Goal: Task Accomplishment & Management: Manage account settings

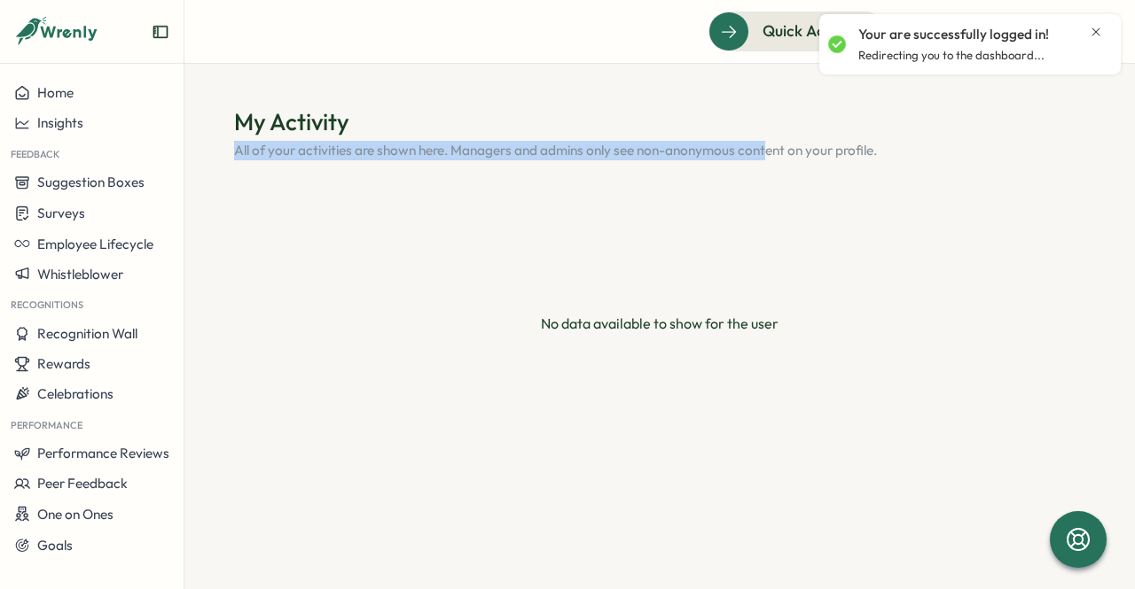
drag, startPoint x: 380, startPoint y: 136, endPoint x: 799, endPoint y: 168, distance: 419.6
click at [791, 168] on div "My Activity All of your activities are shown here. Managers and admins only see…" at bounding box center [659, 285] width 851 height 359
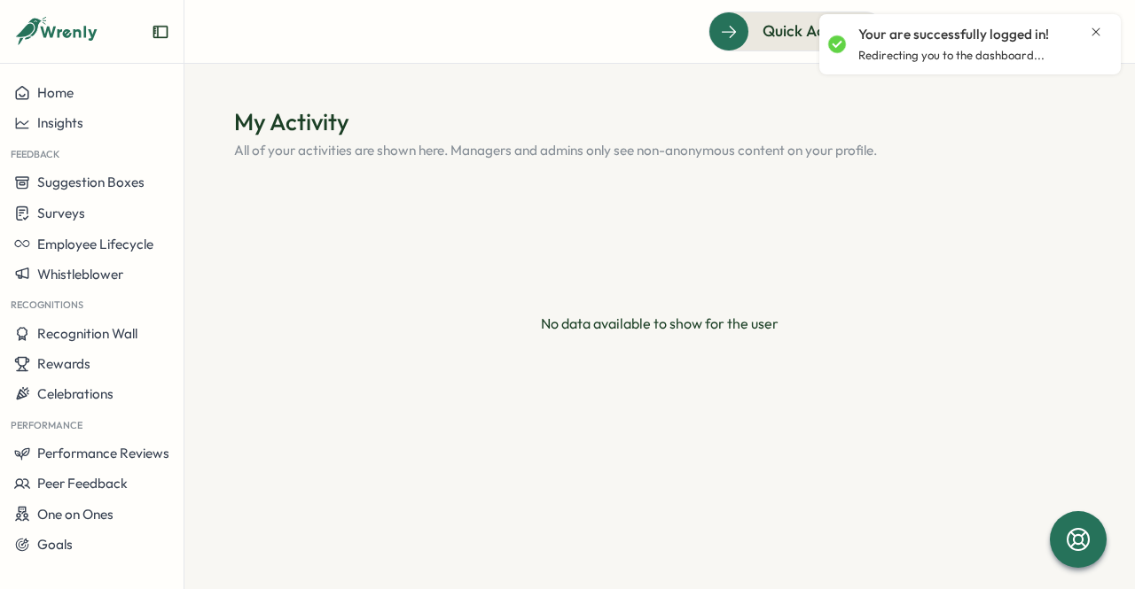
click at [937, 168] on div "My Activity All of your activities are shown here. Managers and admins only see…" at bounding box center [659, 285] width 851 height 359
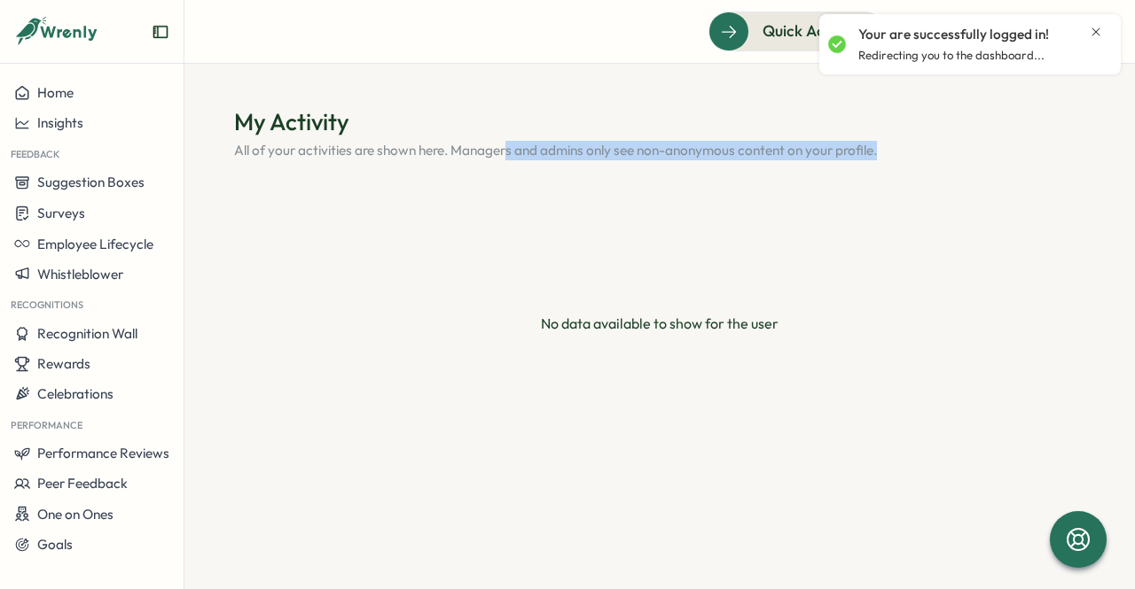
drag, startPoint x: 885, startPoint y: 155, endPoint x: 490, endPoint y: 134, distance: 395.9
click at [490, 134] on div "My Activity All of your activities are shown here. Managers and admins only see…" at bounding box center [659, 133] width 851 height 54
click at [459, 82] on section "My Activity All of your activities are shown here. Managers and admins only see…" at bounding box center [659, 327] width 950 height 526
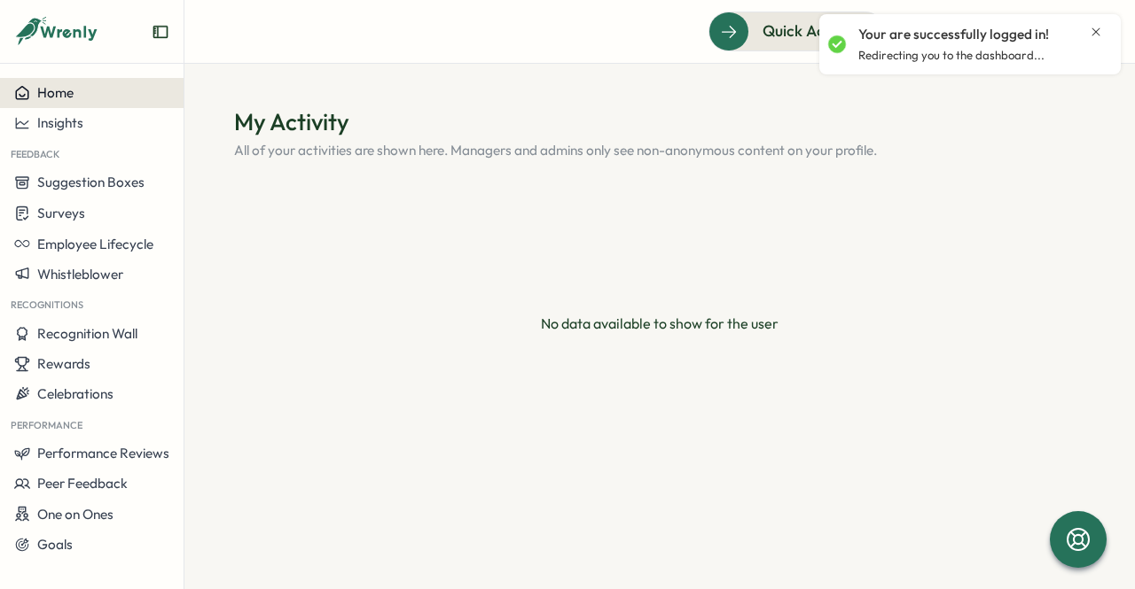
click at [59, 93] on span "Home" at bounding box center [55, 92] width 36 height 17
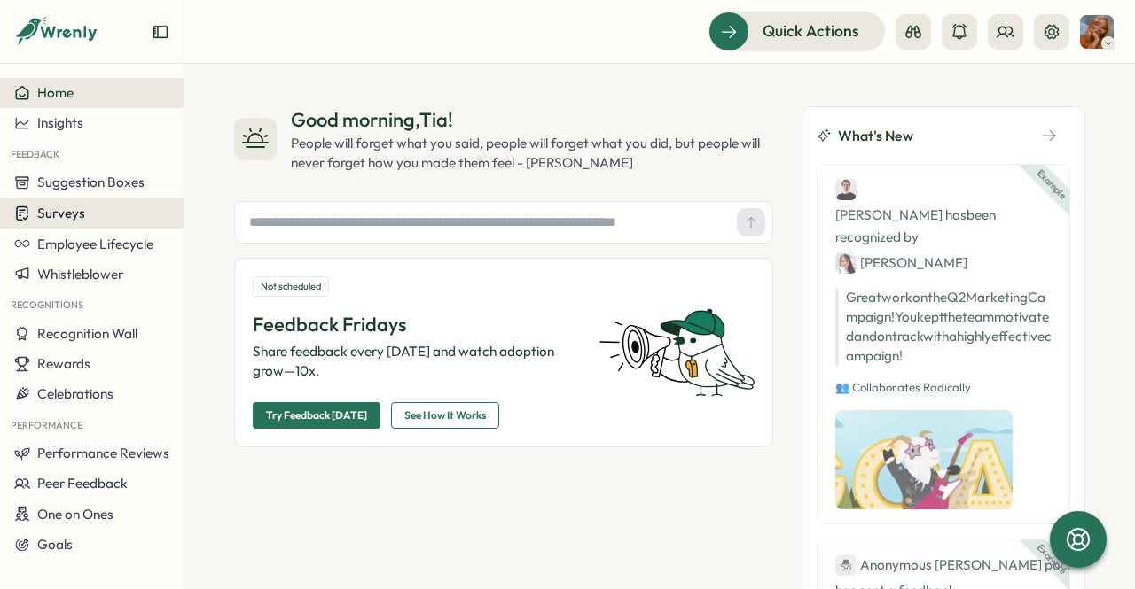
click at [82, 199] on button "Surveys" at bounding box center [91, 213] width 183 height 31
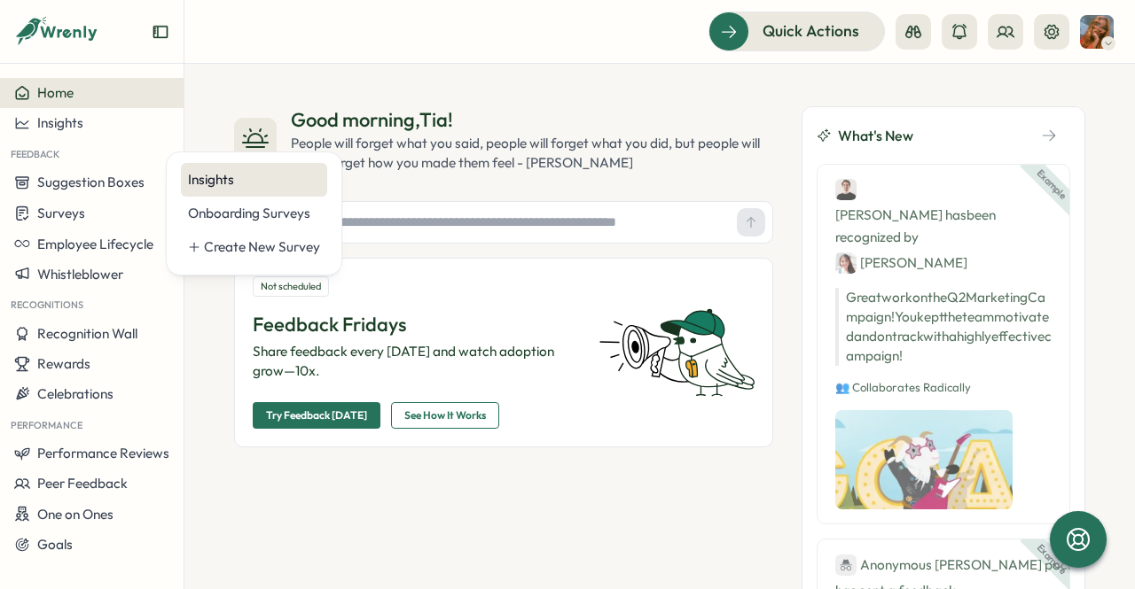
click at [230, 173] on div "Insights" at bounding box center [254, 180] width 132 height 20
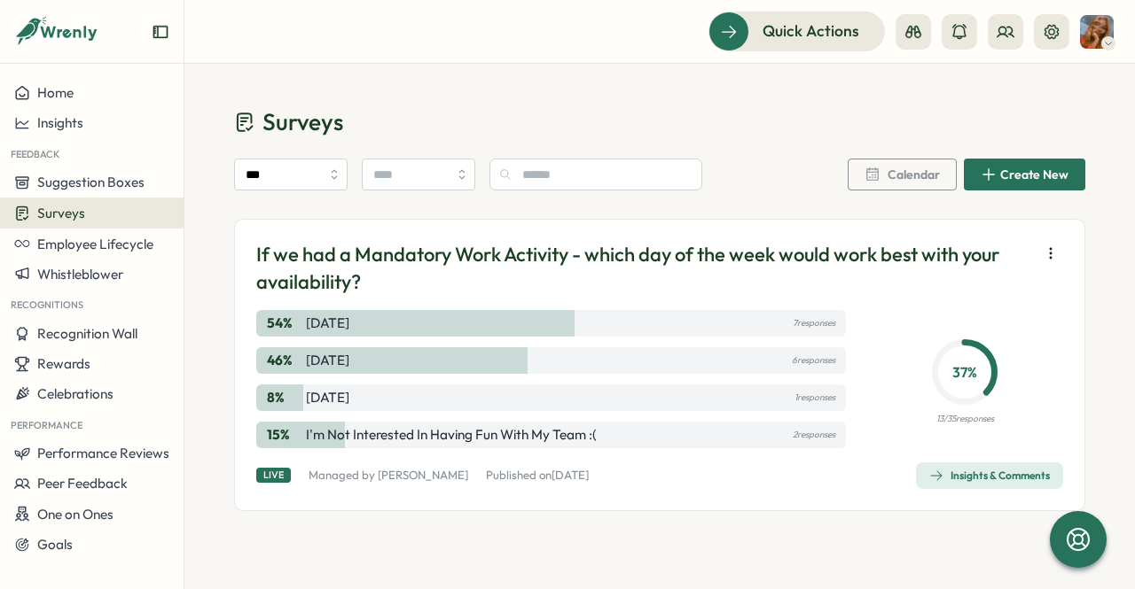
click at [828, 431] on p "2 responses" at bounding box center [813, 435] width 43 height 20
click at [661, 433] on div "15 % I'm not interested in having fun with my team :( 2 responses" at bounding box center [550, 435] width 589 height 27
click at [986, 464] on span "Insights & Comments" at bounding box center [989, 476] width 121 height 25
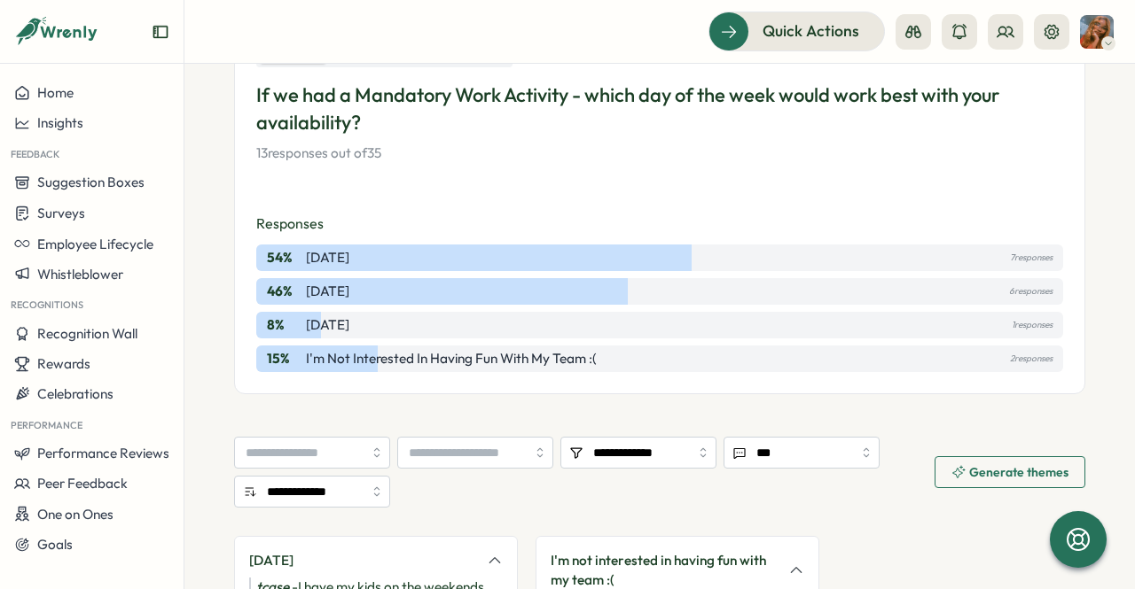
scroll to position [355, 0]
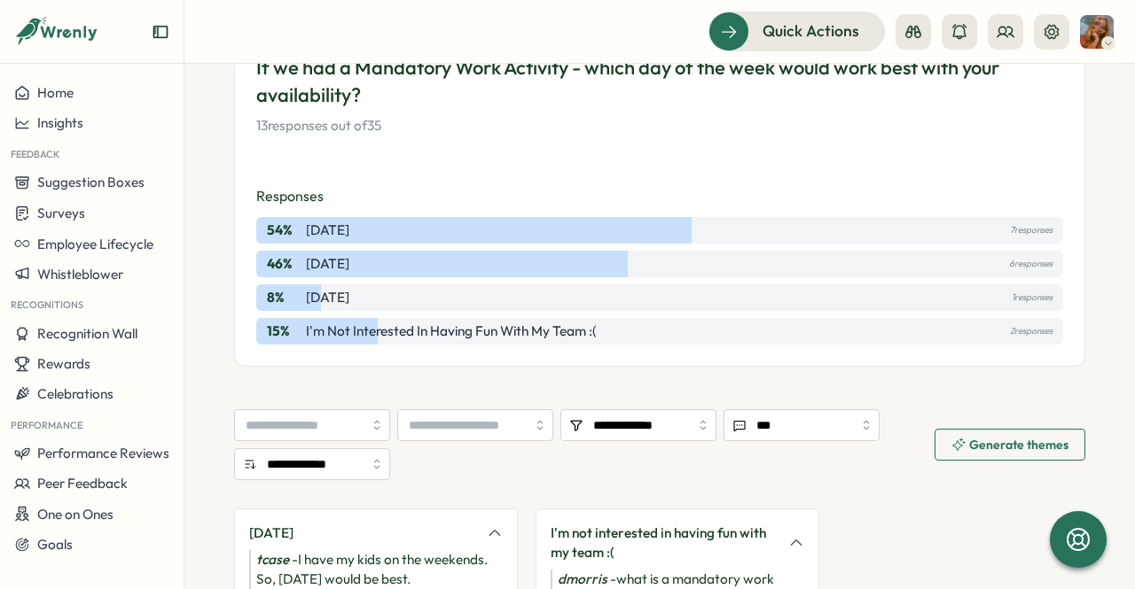
drag, startPoint x: 668, startPoint y: 347, endPoint x: 1067, endPoint y: 347, distance: 398.9
click at [1067, 347] on div "All Answers Answers per User Group Heatmap If we had a Mandatory Work Activity …" at bounding box center [659, 178] width 851 height 378
click at [899, 379] on div "**********" at bounding box center [659, 245] width 851 height 987
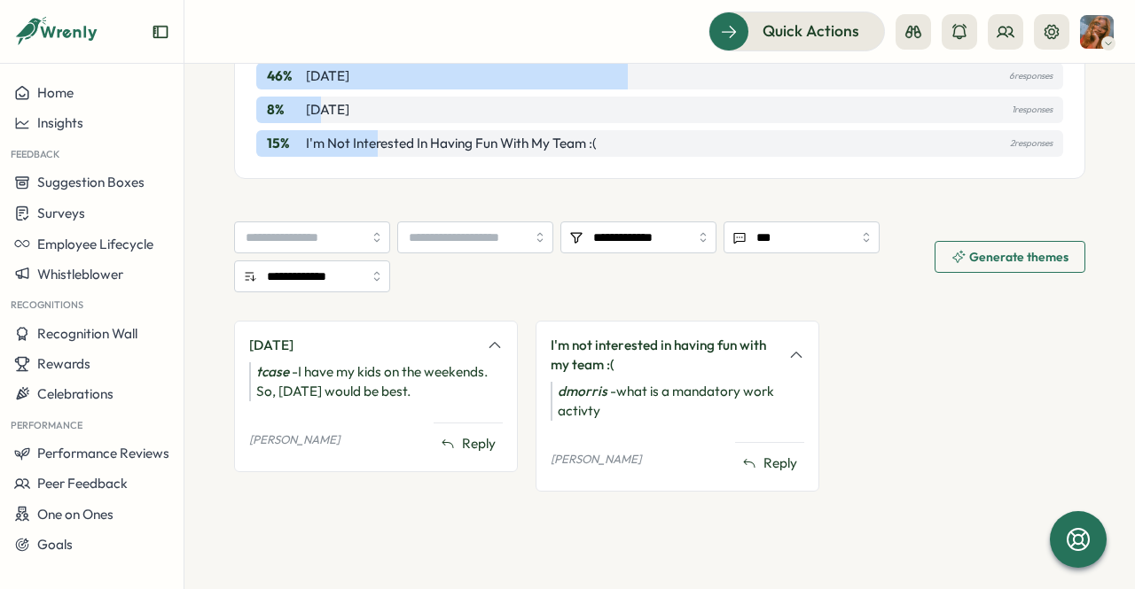
scroll to position [546, 0]
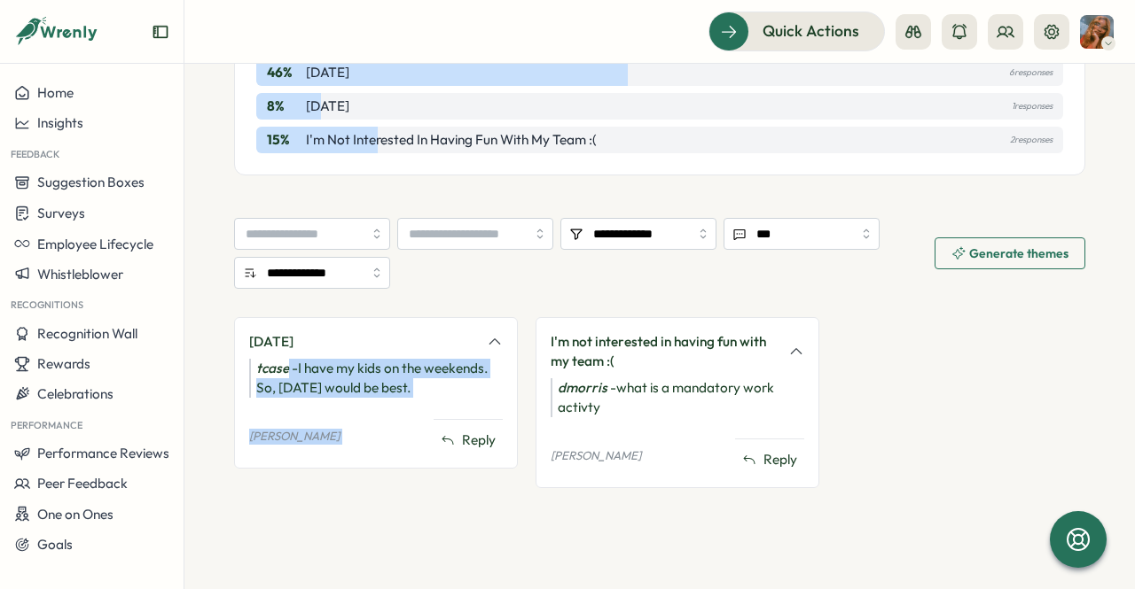
drag, startPoint x: 287, startPoint y: 370, endPoint x: 436, endPoint y: 409, distance: 153.9
click at [436, 409] on div "[DATE] tcase - I have my kids on the weekends. So, [DATE] would be best. [PERSO…" at bounding box center [376, 393] width 284 height 152
click at [433, 383] on div "tcase - I have my kids on the weekends. So, [DATE] would be best." at bounding box center [376, 378] width 254 height 39
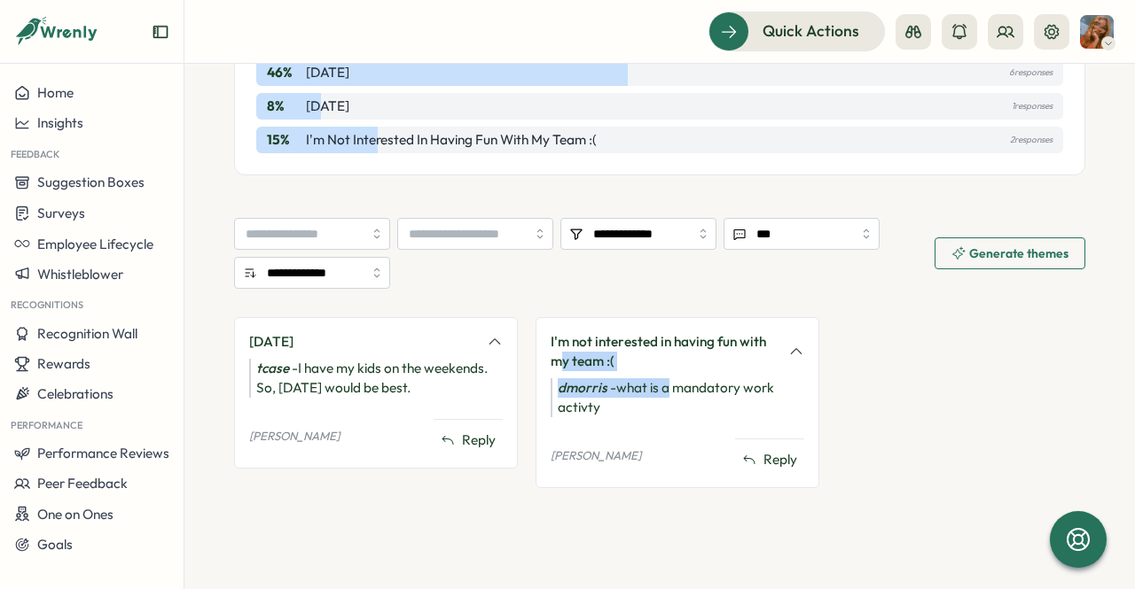
drag, startPoint x: 560, startPoint y: 358, endPoint x: 663, endPoint y: 374, distance: 104.0
click at [663, 374] on div "I'm not interested in having fun with my team :( dmorris - what is a mandatory …" at bounding box center [677, 402] width 284 height 171
click at [709, 374] on div "I'm not interested in having fun with my team :( dmorris - what is a mandatory …" at bounding box center [677, 402] width 284 height 171
drag, startPoint x: 691, startPoint y: 408, endPoint x: 638, endPoint y: 349, distance: 79.1
click at [638, 349] on div "I'm not interested in having fun with my team :( dmorris - what is a mandatory …" at bounding box center [677, 402] width 284 height 171
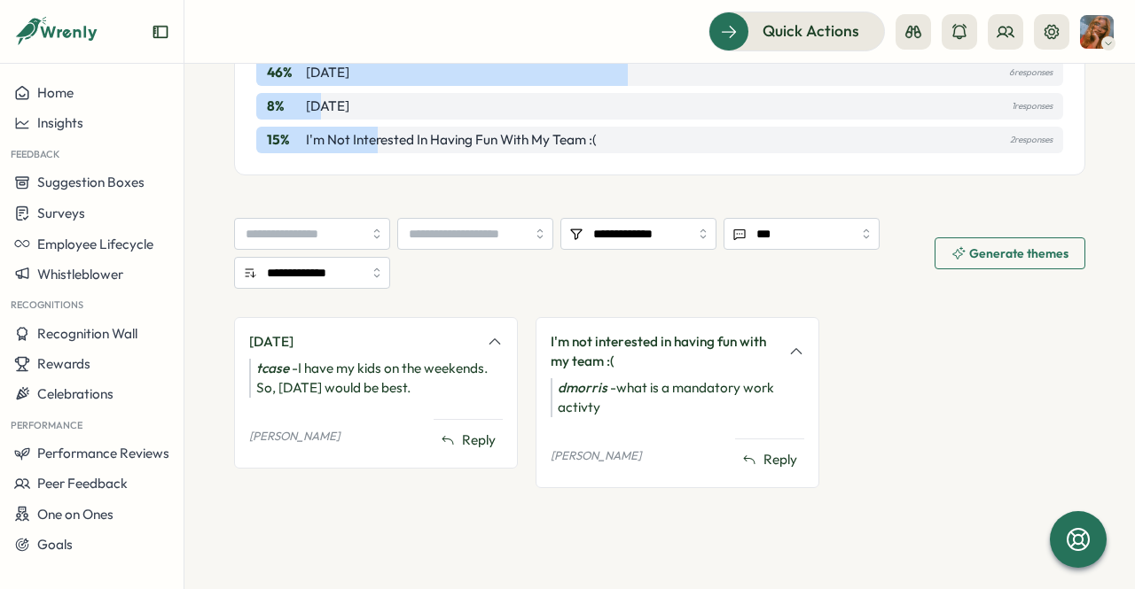
click at [584, 348] on div "I'm not interested in having fun with my team :(" at bounding box center [663, 351] width 227 height 39
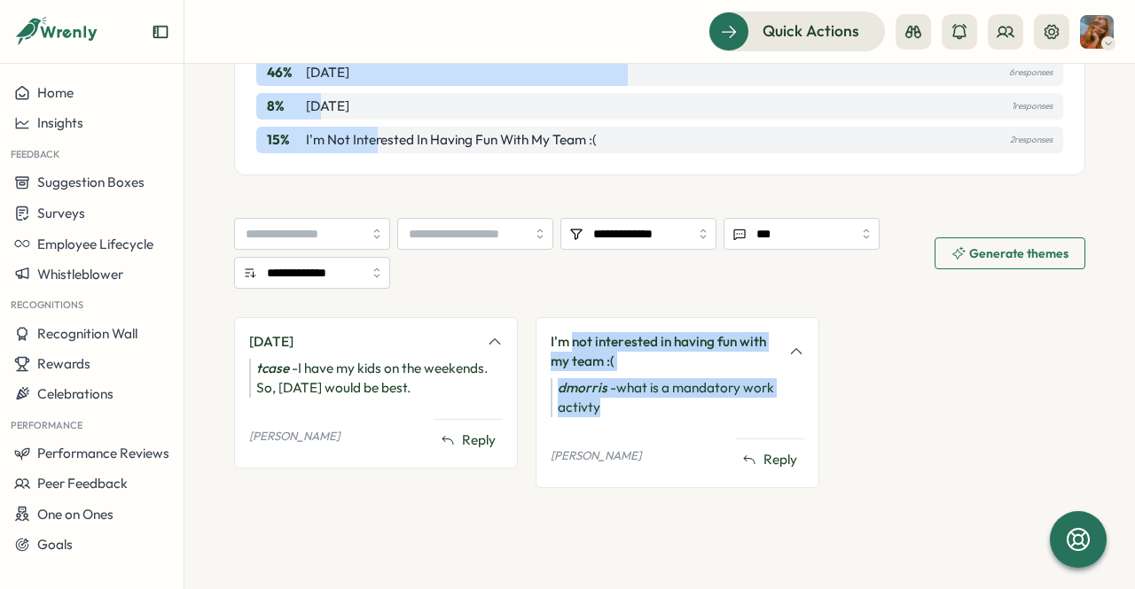
drag, startPoint x: 571, startPoint y: 347, endPoint x: 656, endPoint y: 410, distance: 105.8
click at [656, 410] on div "I'm not interested in having fun with my team :( dmorris - what is a mandatory …" at bounding box center [677, 402] width 284 height 171
click at [651, 403] on div "dmorris - what is a mandatory work activty" at bounding box center [677, 397] width 254 height 39
click at [647, 416] on div "dmorris - what is a mandatory work activty" at bounding box center [677, 397] width 254 height 39
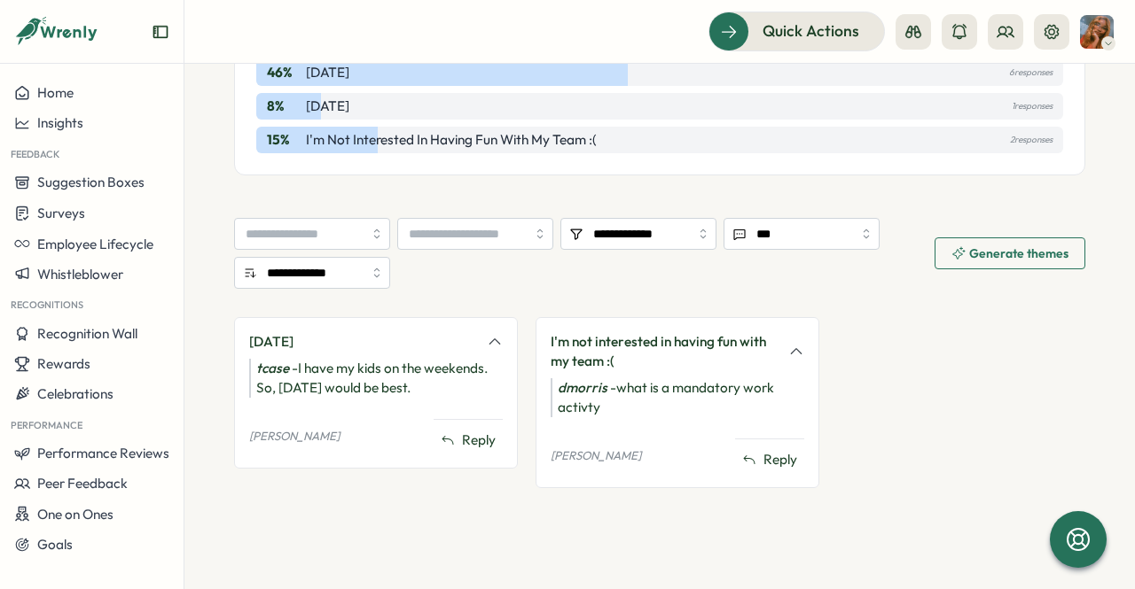
click at [792, 350] on icon at bounding box center [796, 351] width 10 height 5
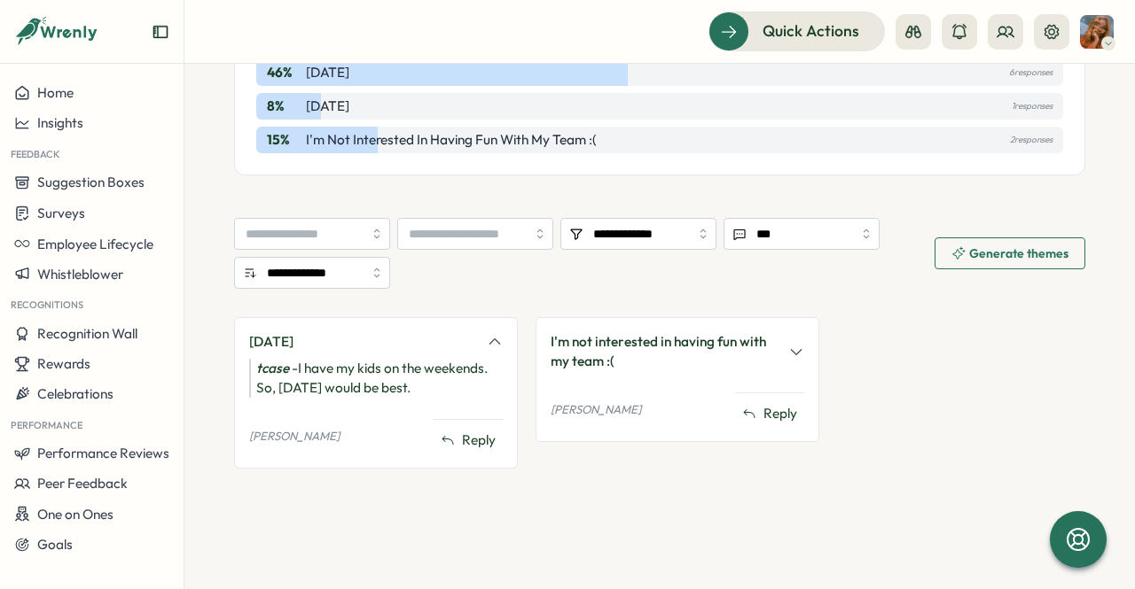
click at [792, 350] on icon at bounding box center [796, 352] width 16 height 16
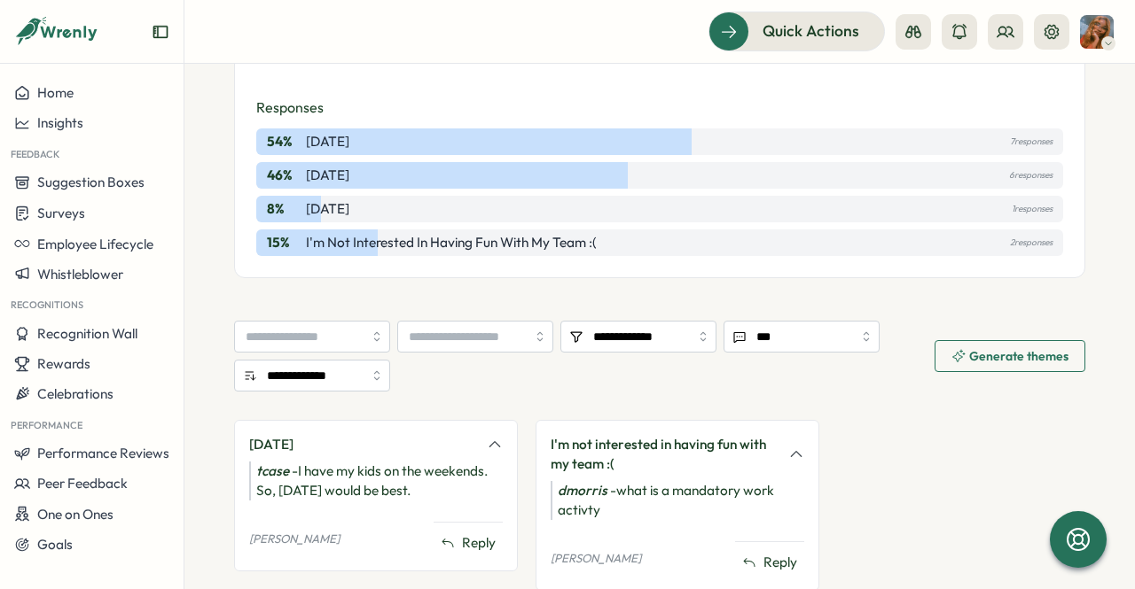
scroll to position [280, 0]
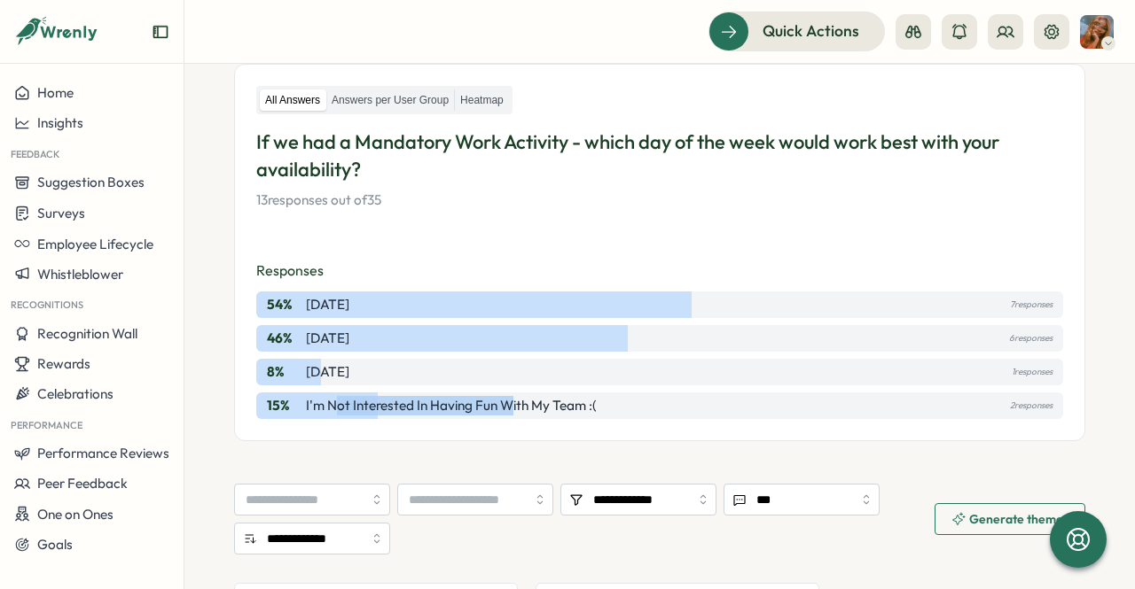
drag, startPoint x: 335, startPoint y: 403, endPoint x: 549, endPoint y: 405, distance: 213.6
click at [549, 405] on p "I'm not interested in having fun with my team :(" at bounding box center [451, 406] width 291 height 20
click at [570, 407] on p "I'm not interested in having fun with my team :(" at bounding box center [451, 406] width 291 height 20
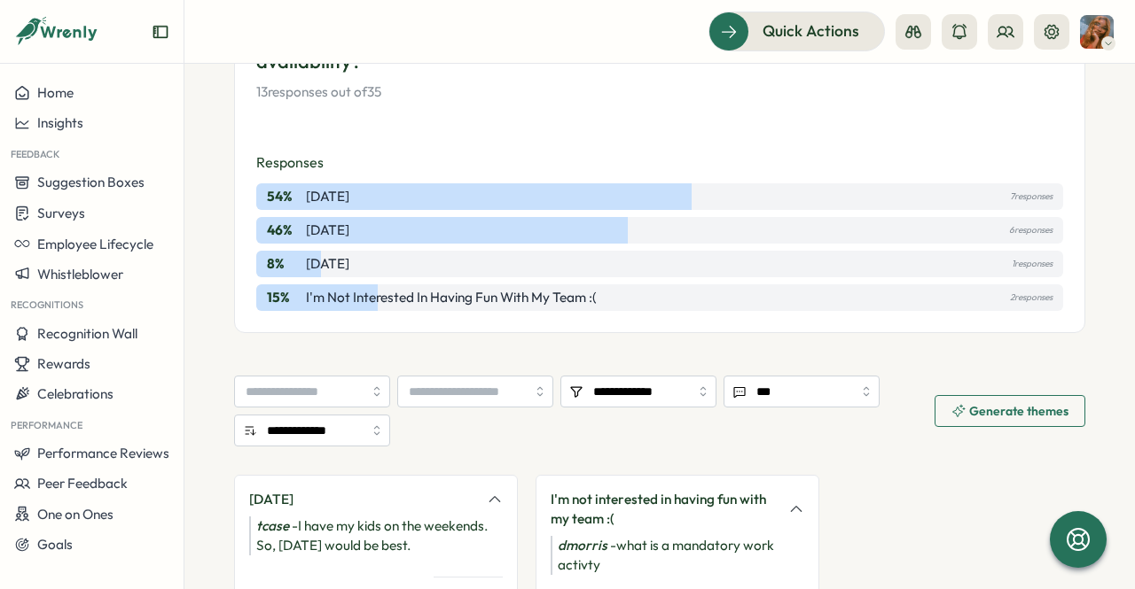
scroll to position [546, 0]
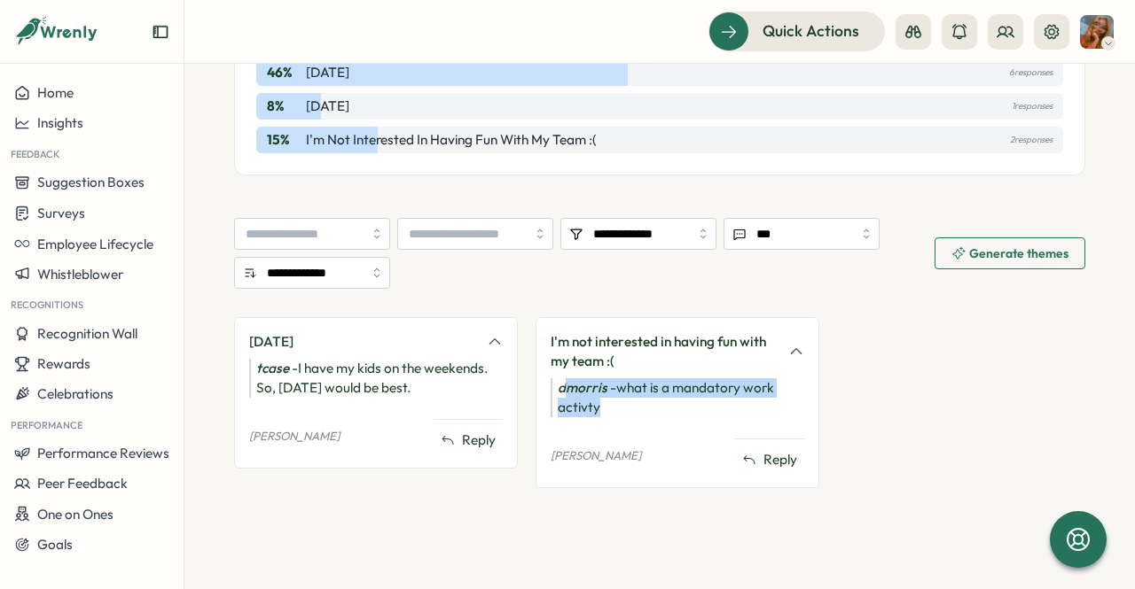
drag, startPoint x: 560, startPoint y: 391, endPoint x: 716, endPoint y: 408, distance: 156.9
click at [716, 408] on div "dmorris - what is a mandatory work activty" at bounding box center [677, 397] width 254 height 39
click at [924, 430] on div "[DATE] tcase - I have my kids on the weekends. So, [DATE] would be best. [PERSO…" at bounding box center [659, 411] width 851 height 189
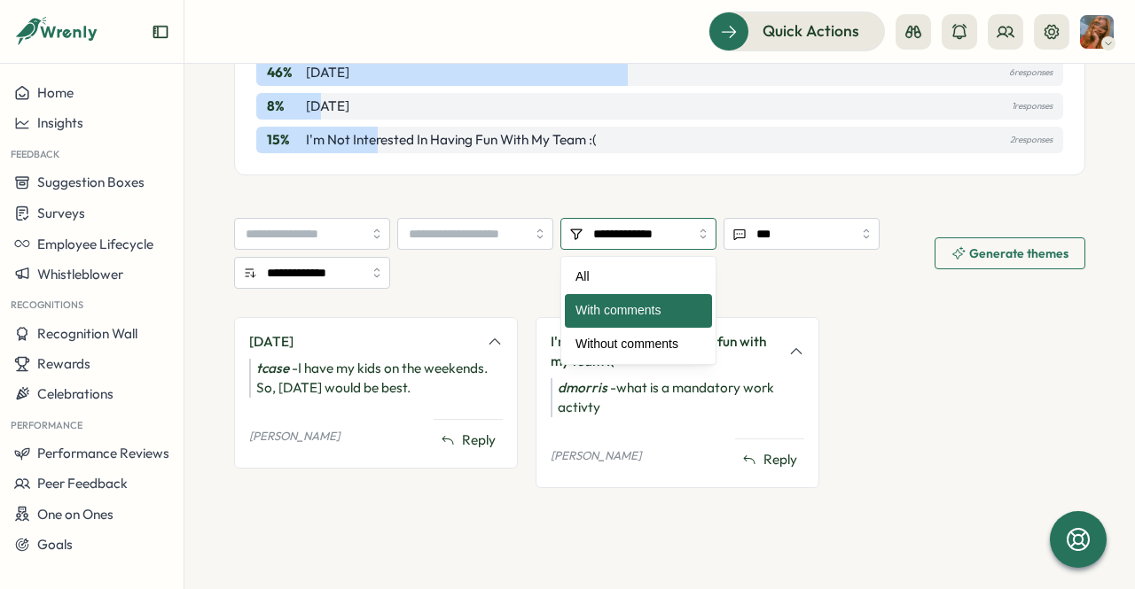
click at [616, 228] on input "**********" at bounding box center [638, 234] width 156 height 32
type input "***"
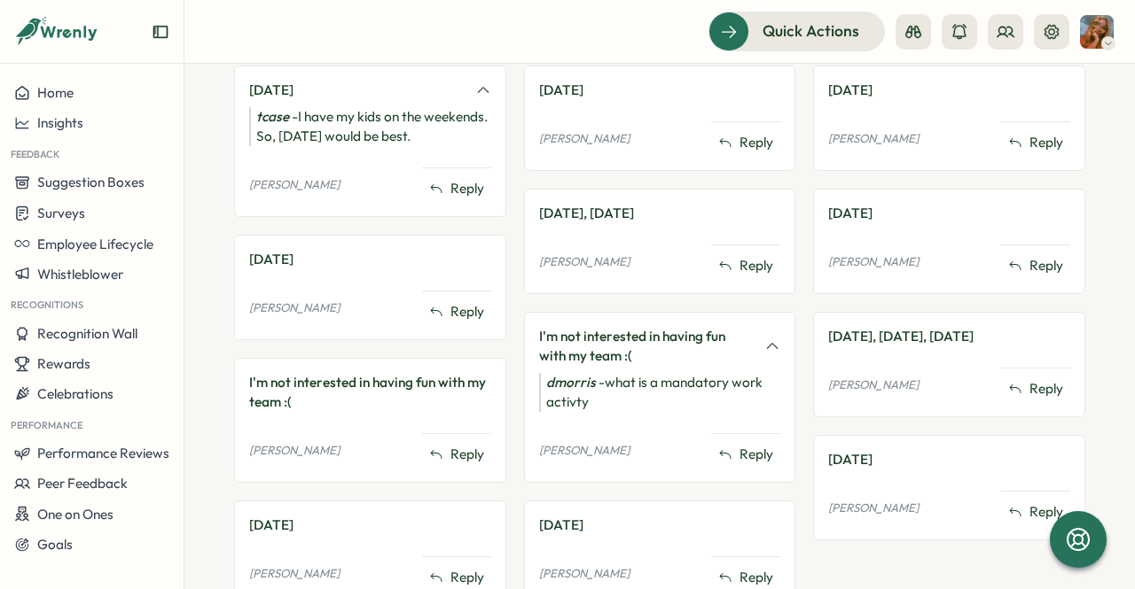
scroll to position [993, 0]
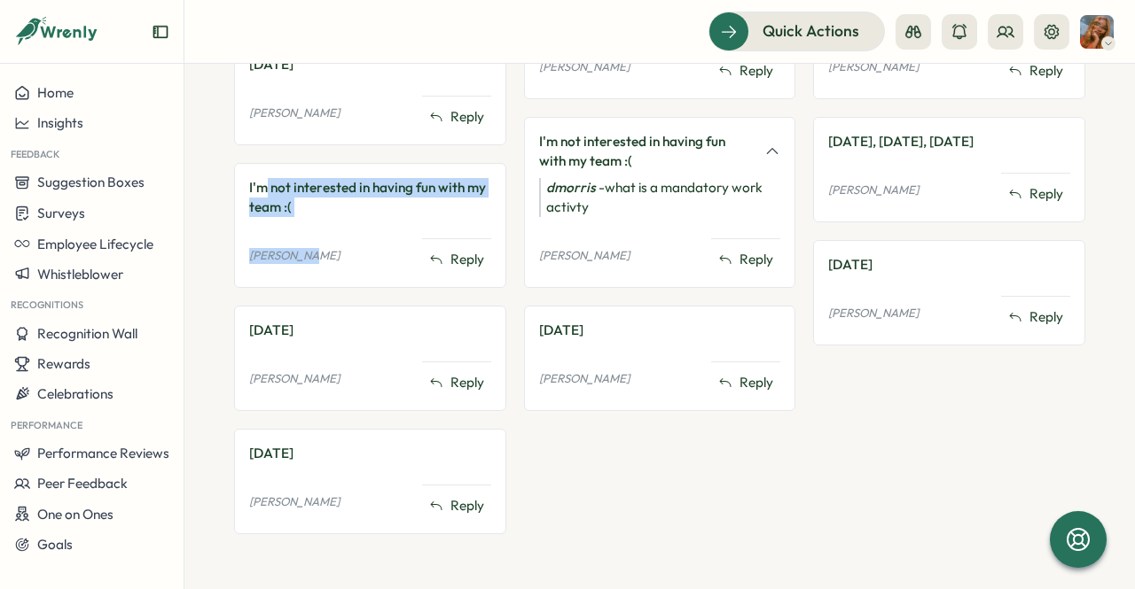
drag, startPoint x: 311, startPoint y: 226, endPoint x: 260, endPoint y: 184, distance: 66.2
click at [261, 185] on div "I'm not interested in having fun with my team :( [PERSON_NAME] Reply" at bounding box center [370, 225] width 272 height 125
click at [261, 182] on div "I'm not interested in having fun with my team :(" at bounding box center [370, 197] width 242 height 39
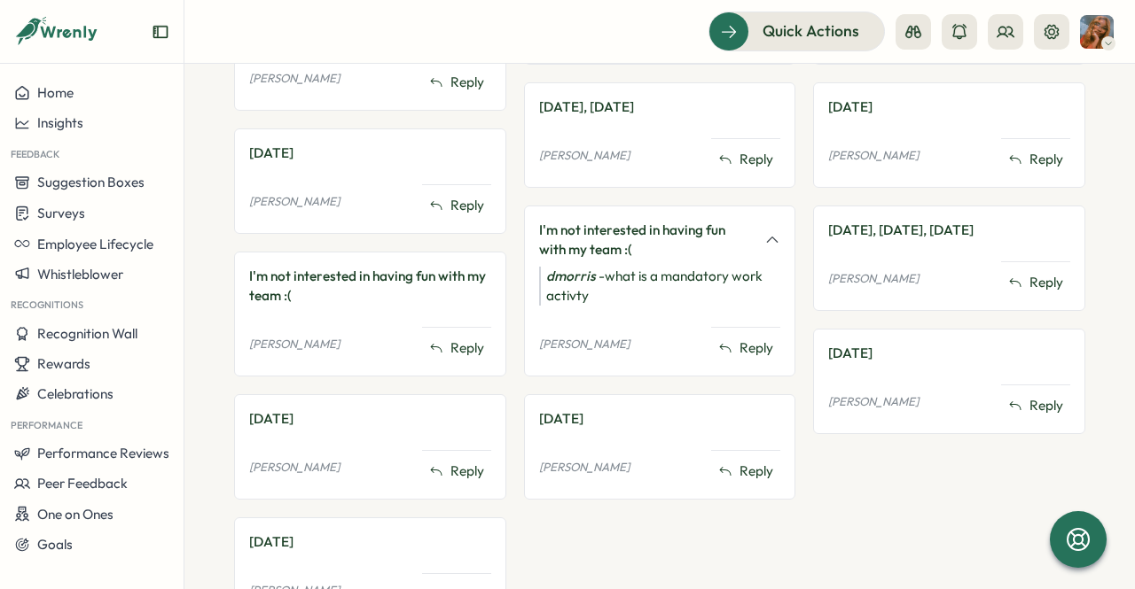
click at [300, 302] on div "I'm not interested in having fun with my team :(" at bounding box center [370, 286] width 242 height 39
drag, startPoint x: 259, startPoint y: 293, endPoint x: 326, endPoint y: 297, distance: 67.5
click at [326, 297] on div "I'm not interested in having fun with my team :(" at bounding box center [370, 286] width 242 height 39
click at [362, 300] on div "I'm not interested in having fun with my team :(" at bounding box center [370, 286] width 242 height 39
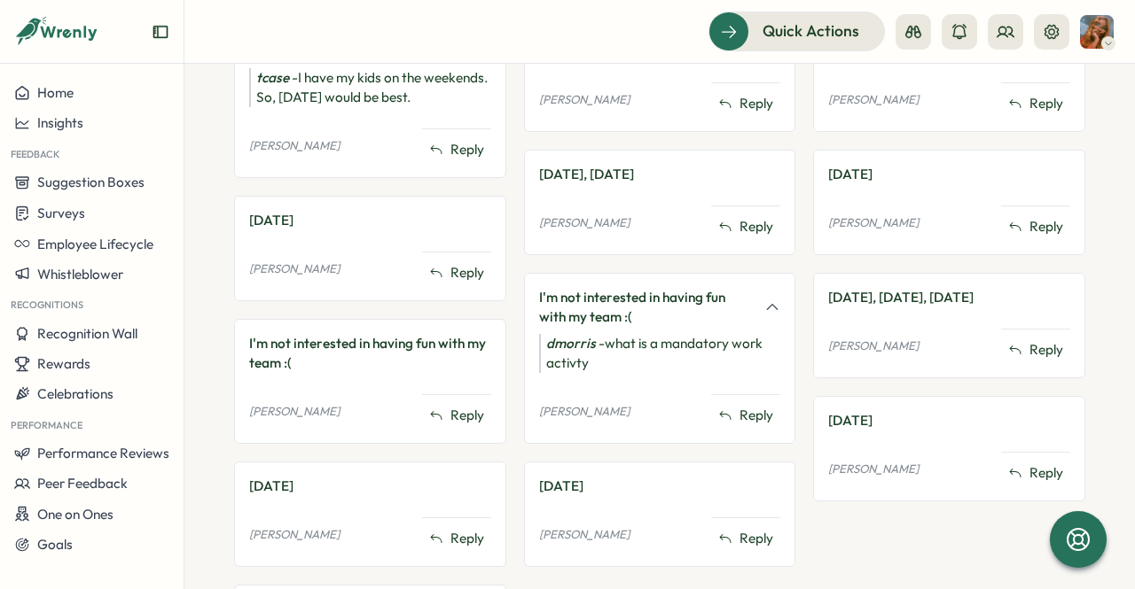
scroll to position [815, 0]
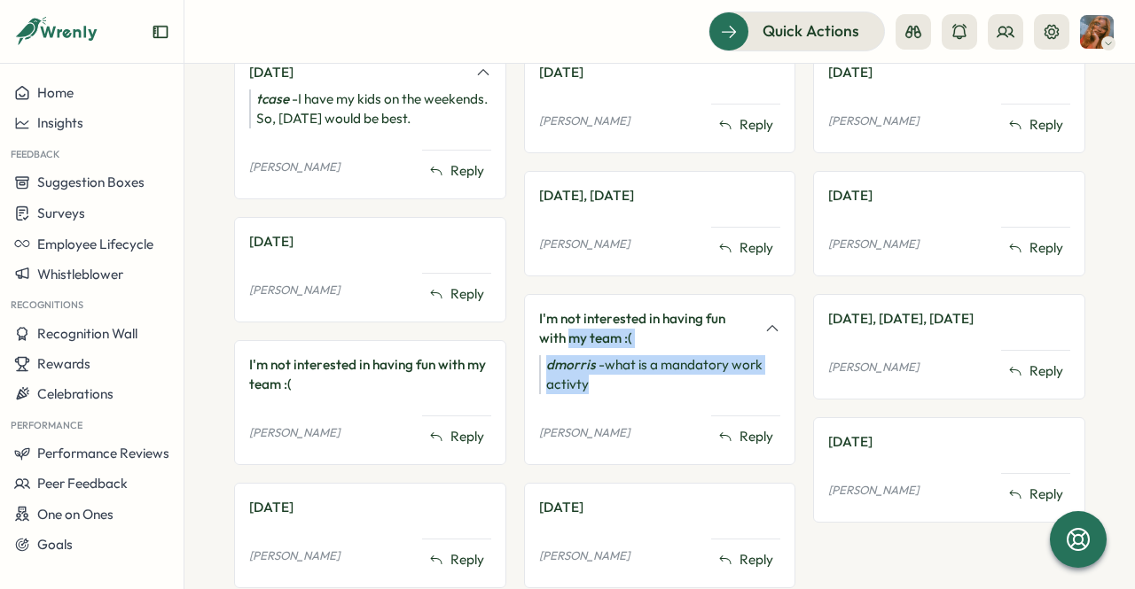
drag, startPoint x: 566, startPoint y: 333, endPoint x: 706, endPoint y: 377, distance: 147.5
click at [706, 377] on div "I'm not interested in having fun with my team :( dmorris - what is a mandatory …" at bounding box center [660, 379] width 272 height 171
click at [741, 384] on div "dmorris - what is a mandatory work activty" at bounding box center [660, 374] width 242 height 39
drag, startPoint x: 644, startPoint y: 357, endPoint x: 585, endPoint y: 314, distance: 72.9
click at [587, 318] on div "I'm not interested in having fun with my team :( dmorris - what is a mandatory …" at bounding box center [660, 379] width 272 height 171
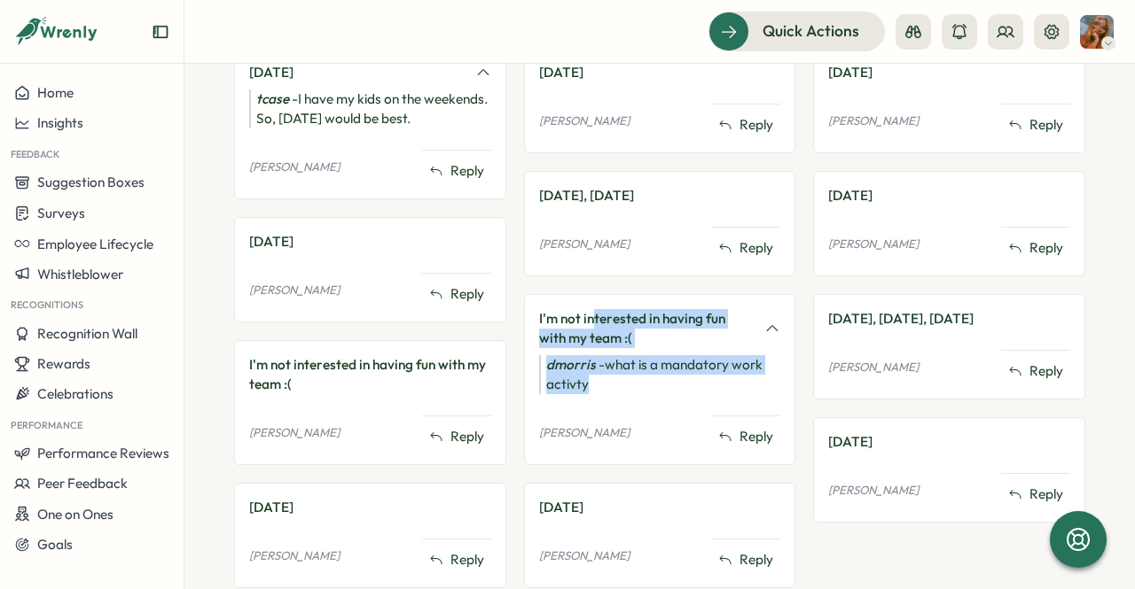
click at [605, 355] on div "dmorris - what is a mandatory work activty" at bounding box center [660, 374] width 242 height 39
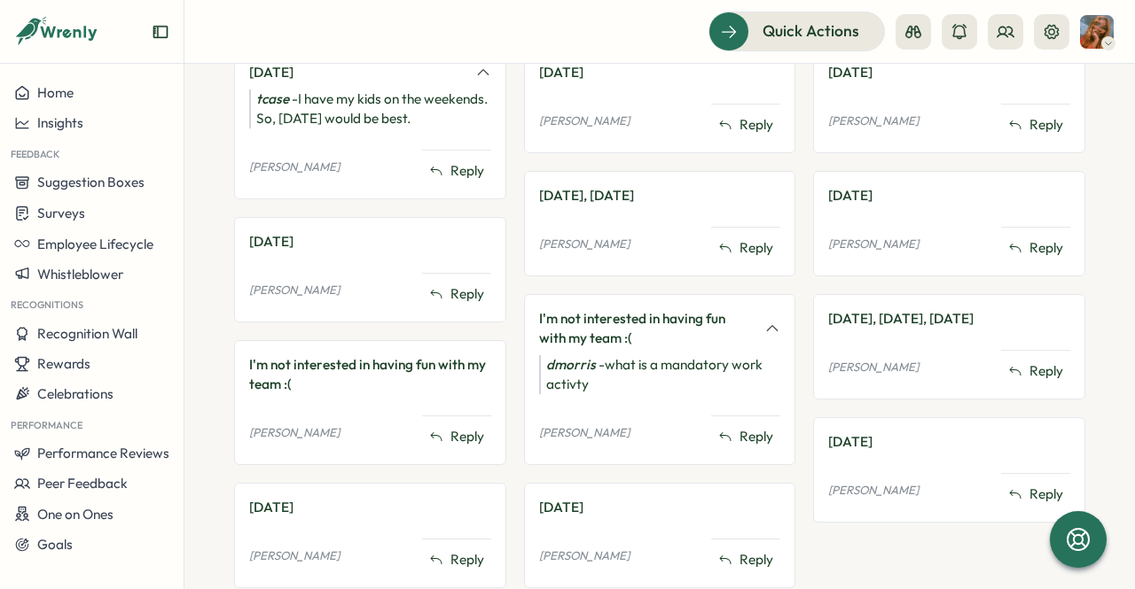
click at [564, 391] on div "dmorris - what is a mandatory work activty" at bounding box center [660, 374] width 242 height 39
click at [569, 388] on div "dmorris - what is a mandatory work activty" at bounding box center [660, 374] width 242 height 39
click at [546, 386] on div "dmorris - what is a mandatory work activty" at bounding box center [660, 374] width 242 height 39
click at [583, 377] on div "dmorris - what is a mandatory work activty" at bounding box center [660, 374] width 242 height 39
click at [592, 383] on div "dmorris - what is a mandatory work activty" at bounding box center [660, 374] width 242 height 39
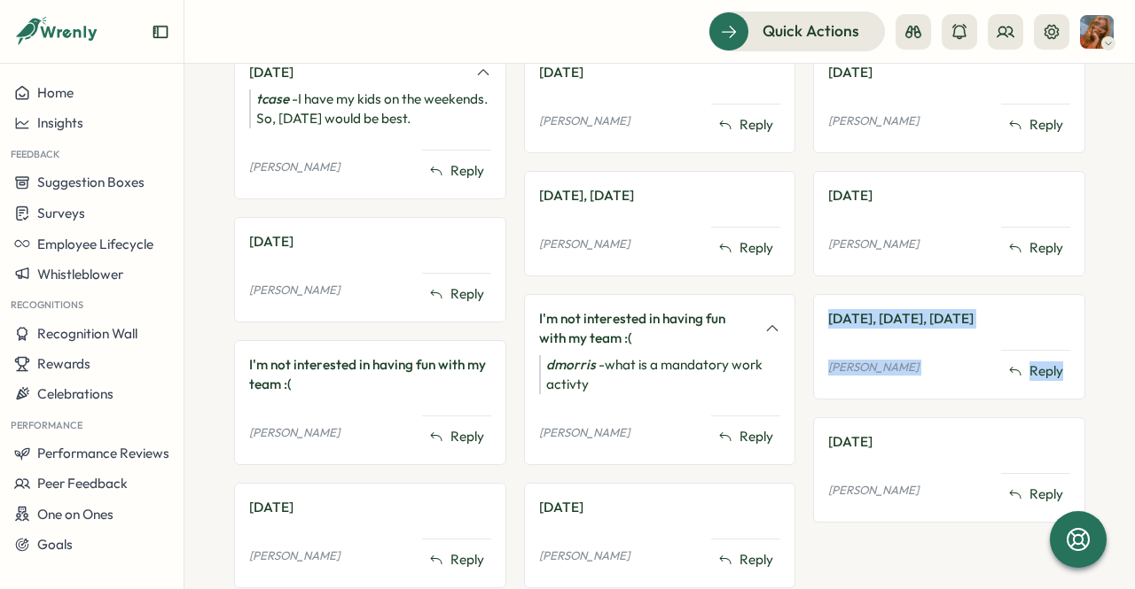
drag, startPoint x: 1118, startPoint y: 375, endPoint x: 1112, endPoint y: 270, distance: 104.8
click at [1112, 270] on section "**********" at bounding box center [659, 327] width 950 height 526
click at [1101, 396] on section "**********" at bounding box center [659, 327] width 950 height 526
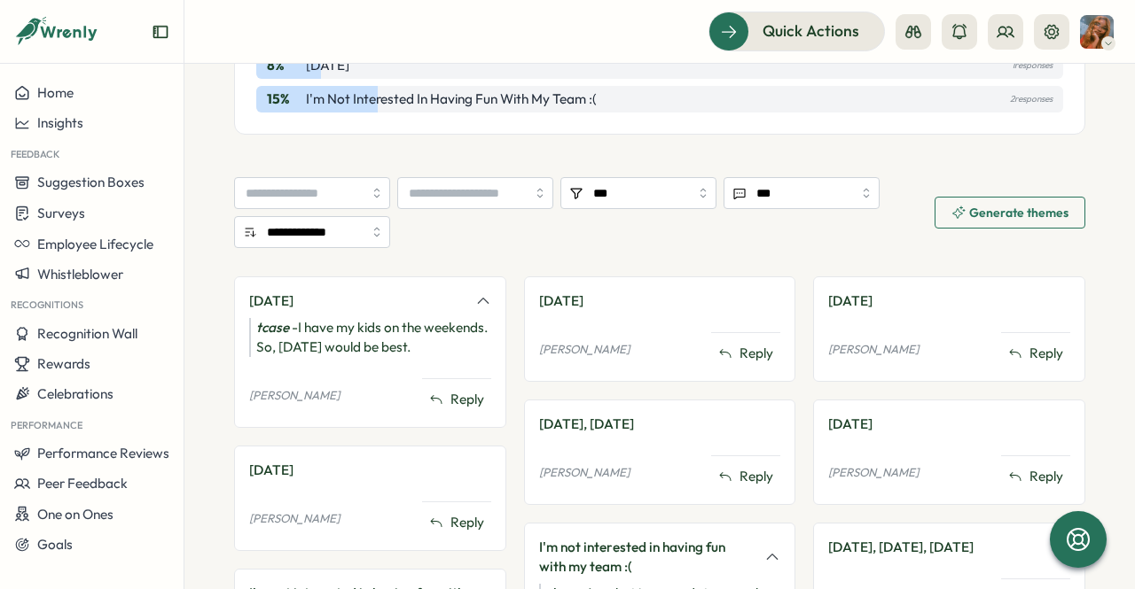
scroll to position [620, 0]
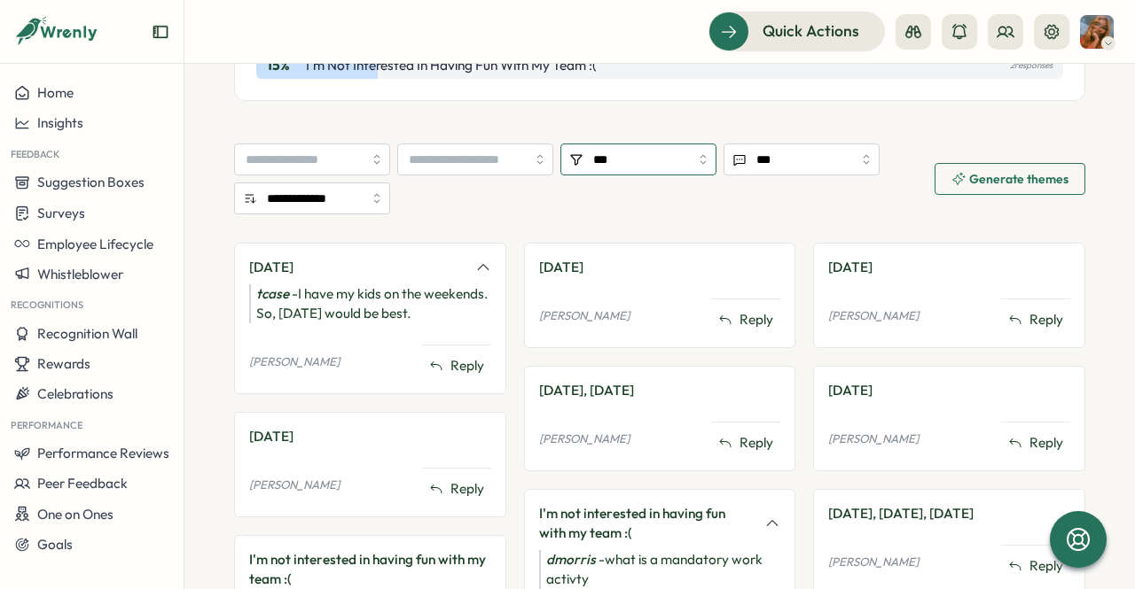
click at [599, 171] on input "***" at bounding box center [638, 160] width 156 height 32
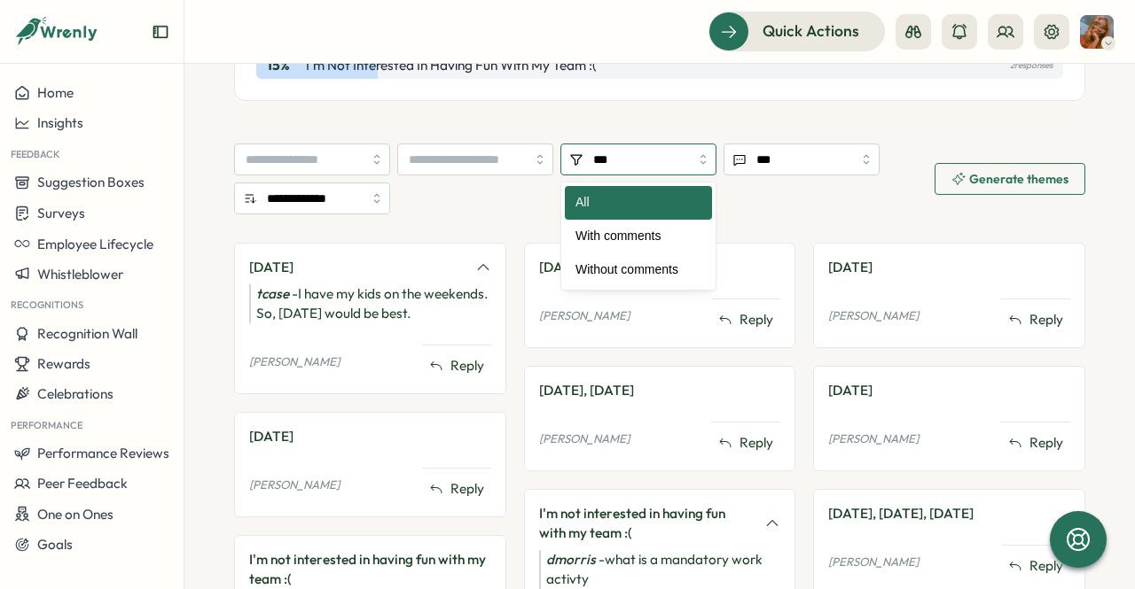
click at [638, 168] on input "***" at bounding box center [638, 160] width 156 height 32
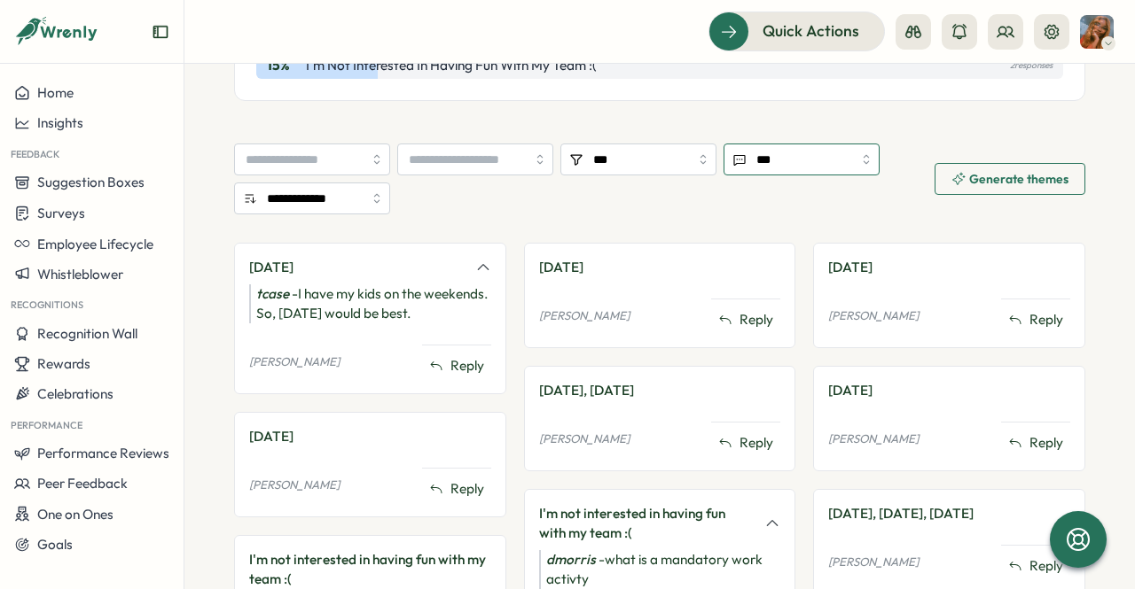
click at [815, 145] on input "***" at bounding box center [801, 160] width 156 height 32
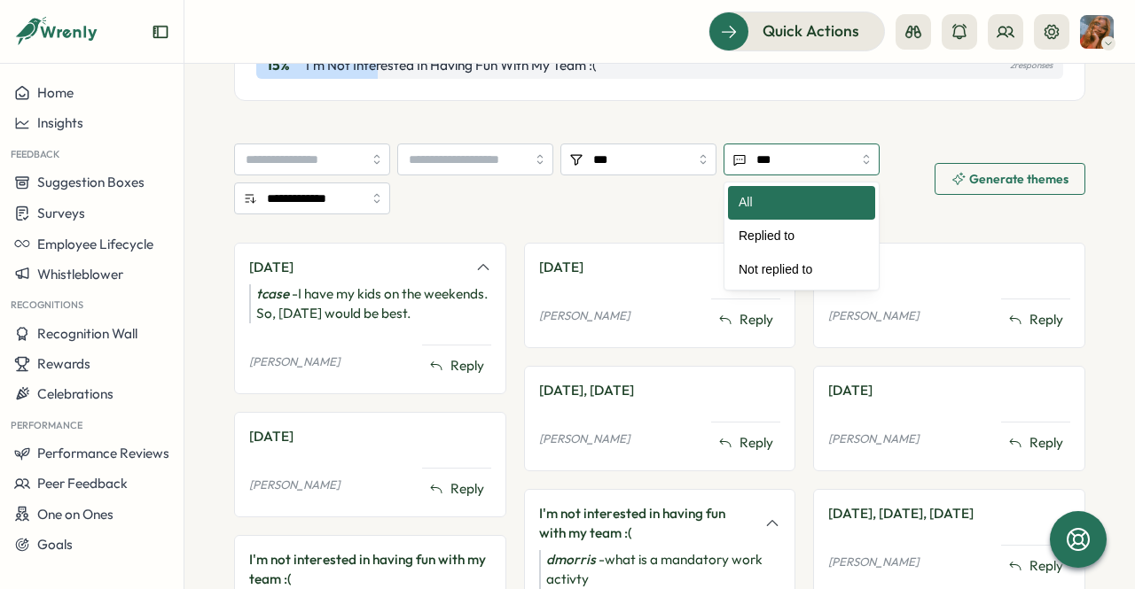
click at [815, 145] on input "***" at bounding box center [801, 160] width 156 height 32
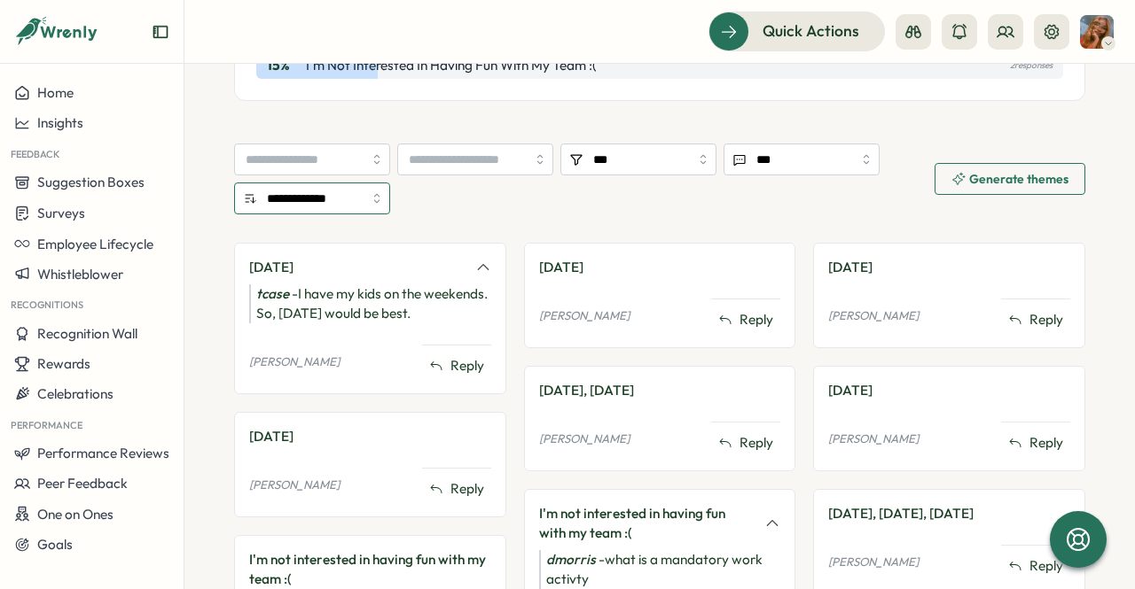
click at [356, 199] on input "**********" at bounding box center [312, 199] width 156 height 32
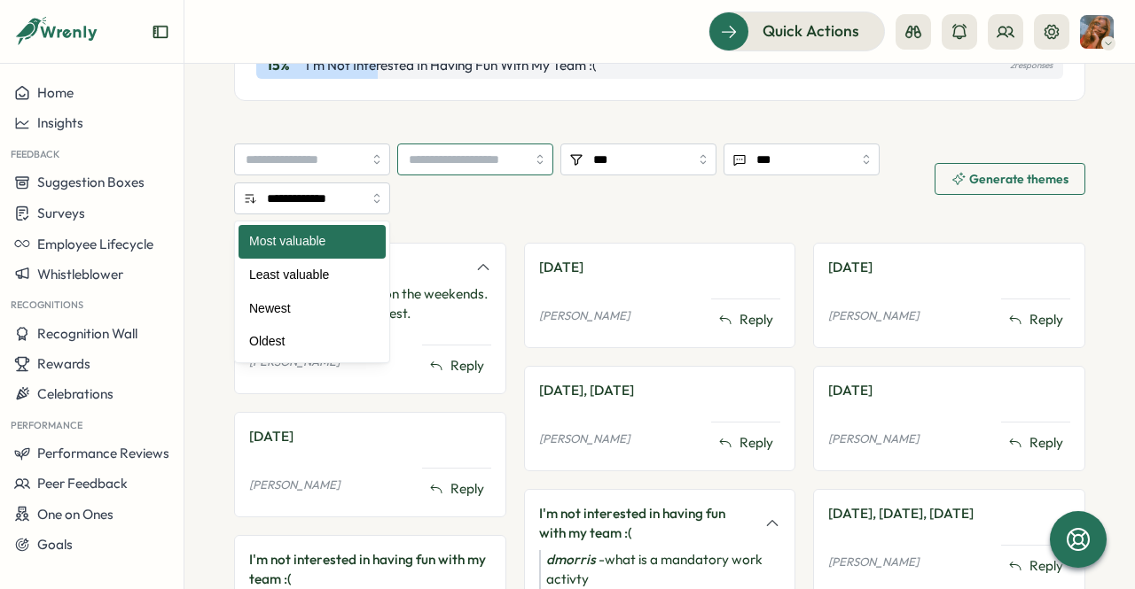
click at [461, 164] on input "search" at bounding box center [475, 160] width 156 height 32
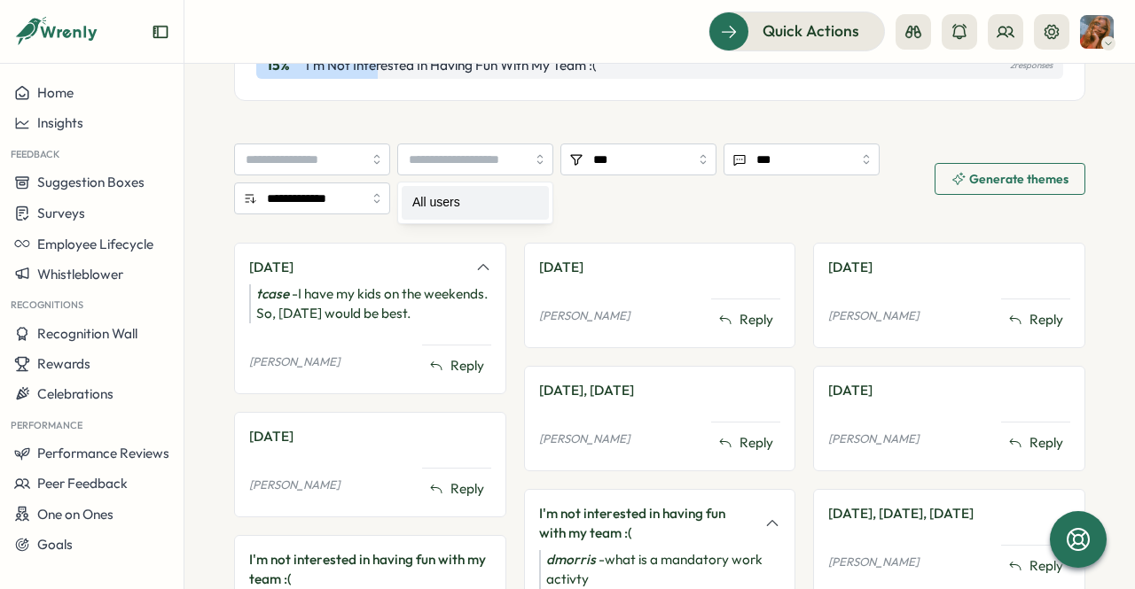
click at [444, 243] on div "[DATE] tcase - I have my kids on the weekends. So, [DATE] would be best. [PERSO…" at bounding box center [370, 319] width 272 height 152
click at [450, 158] on input "search" at bounding box center [475, 160] width 156 height 32
type input "*********"
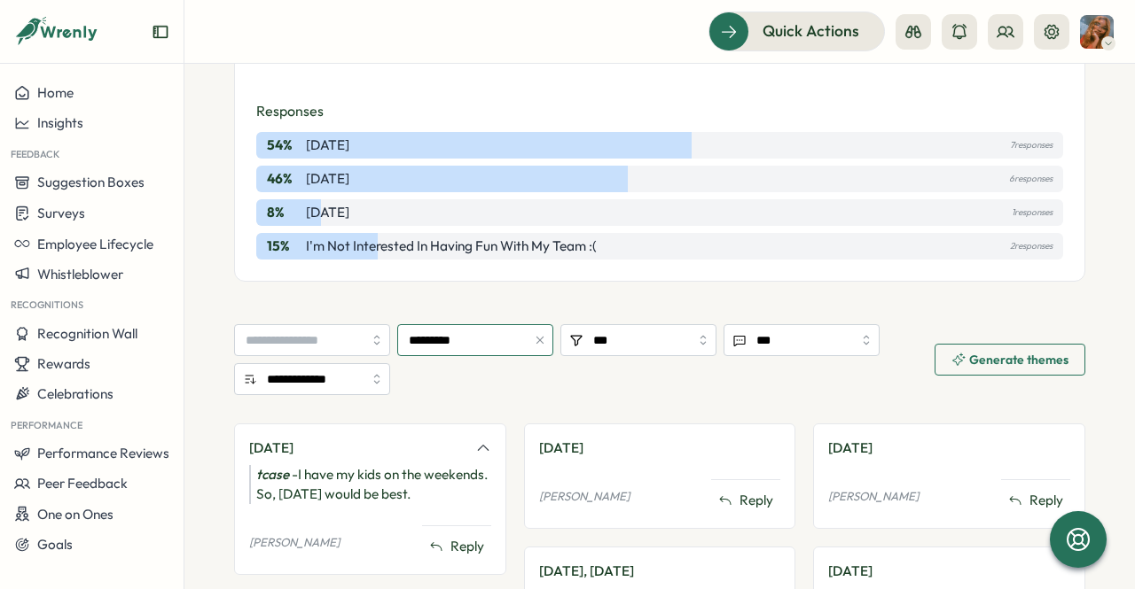
scroll to position [355, 0]
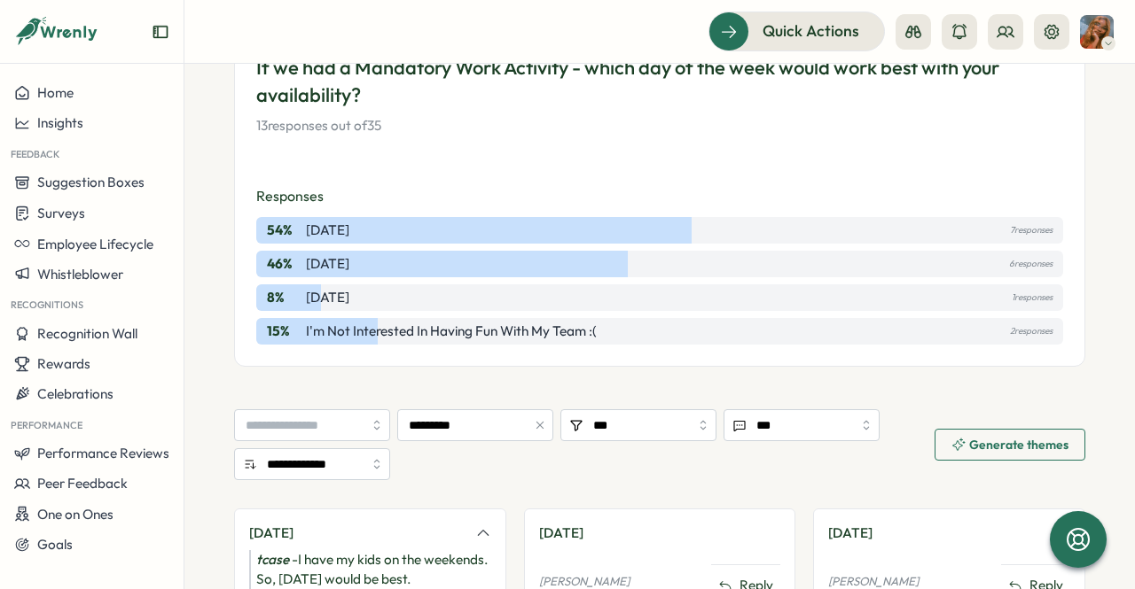
click at [1019, 228] on p "7 responses" at bounding box center [1031, 231] width 43 height 20
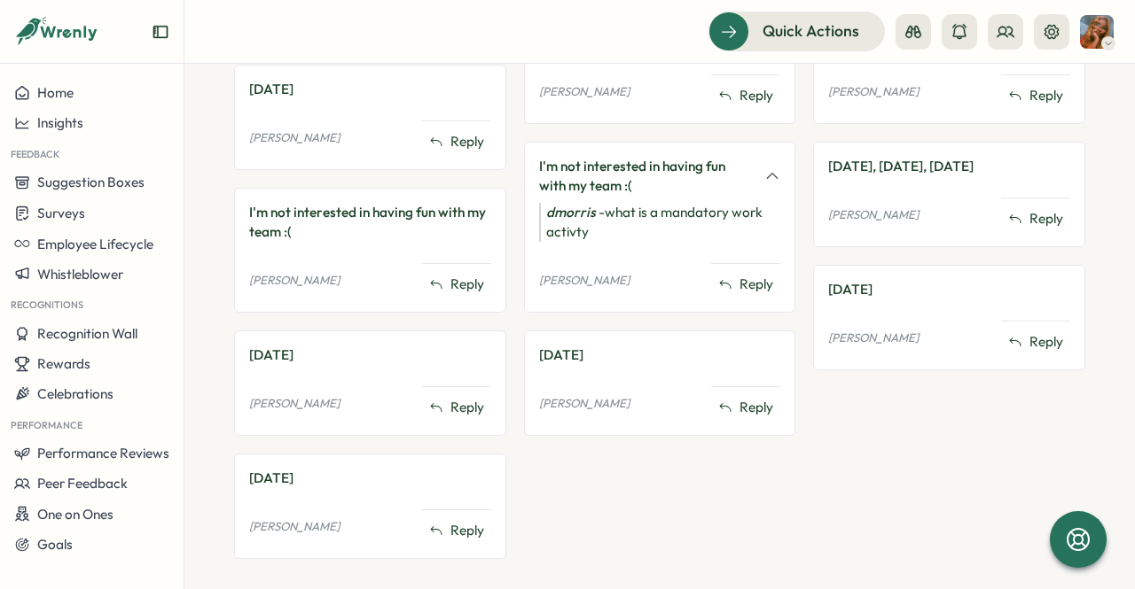
scroll to position [975, 0]
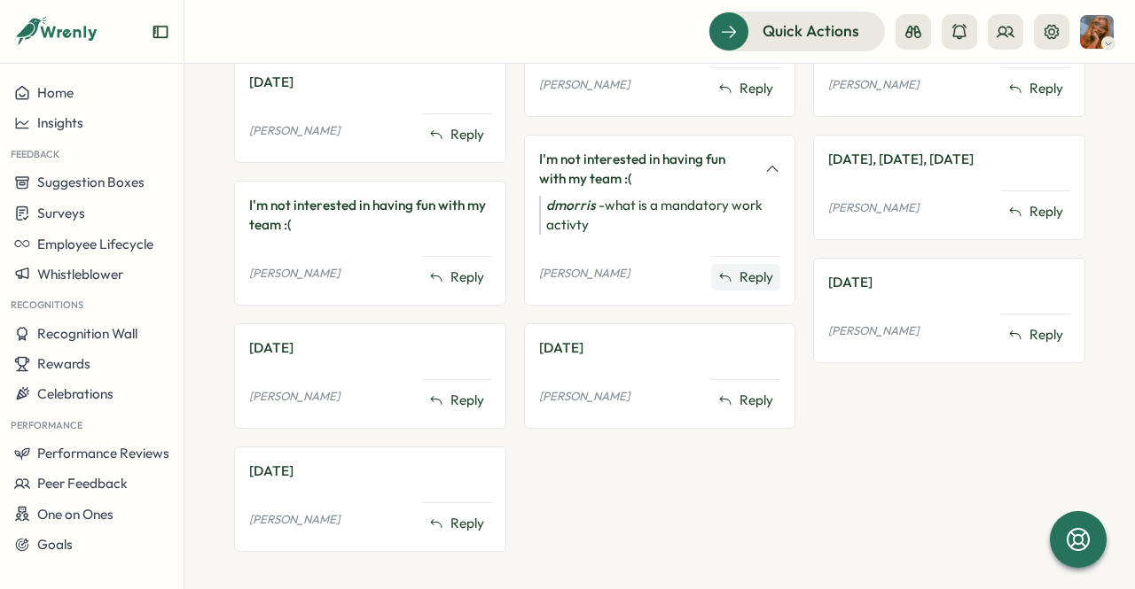
click at [730, 272] on button "Reply" at bounding box center [745, 277] width 69 height 27
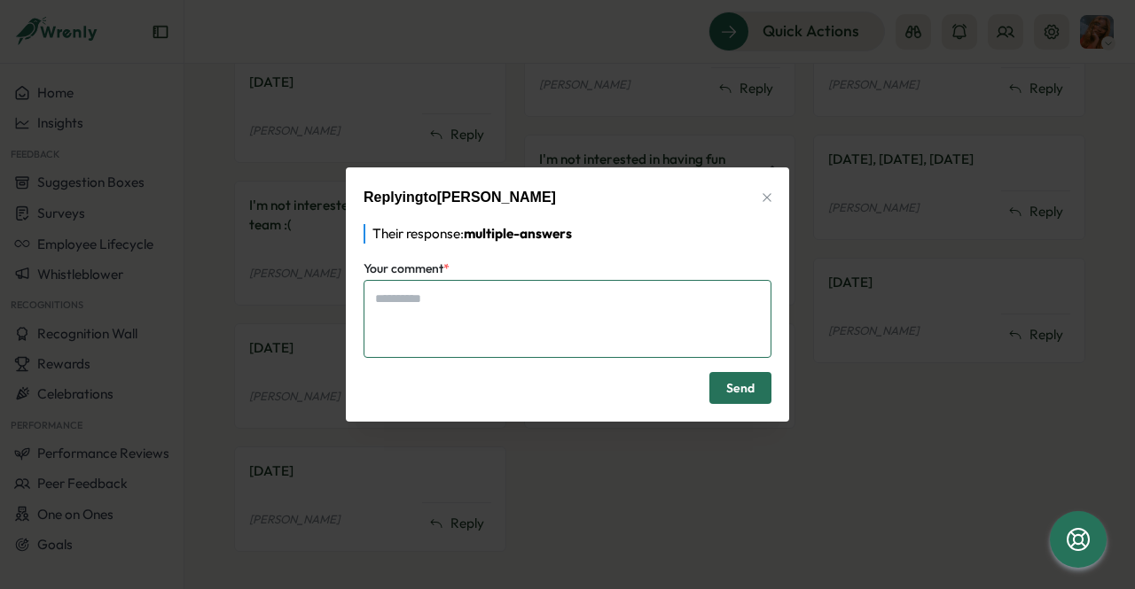
click at [657, 298] on textarea "Your comment *" at bounding box center [567, 318] width 408 height 77
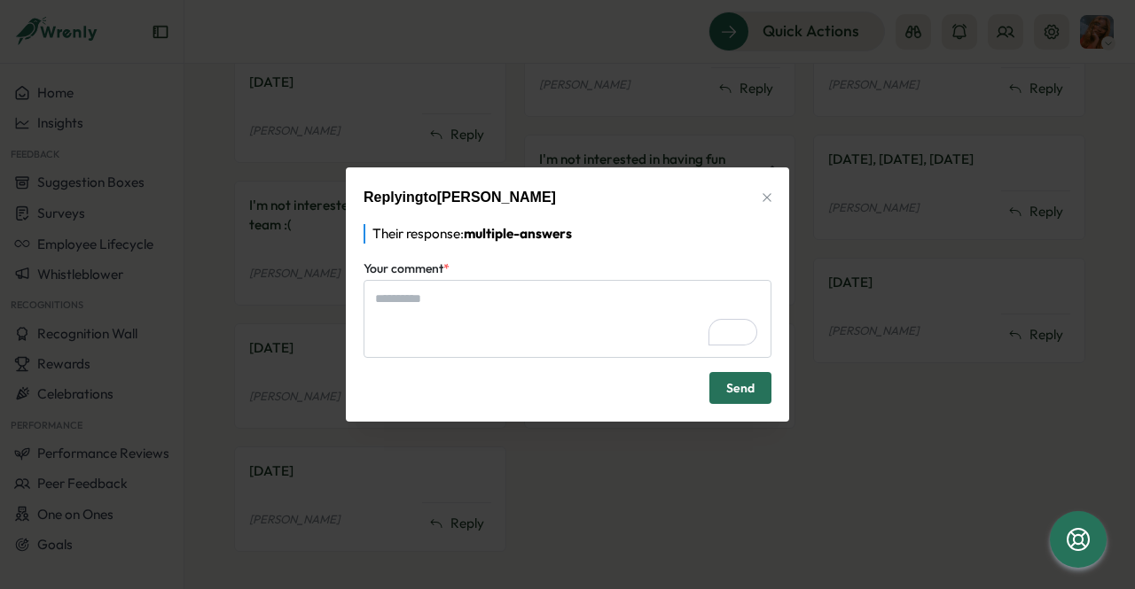
click at [771, 194] on icon "button" at bounding box center [767, 198] width 14 height 14
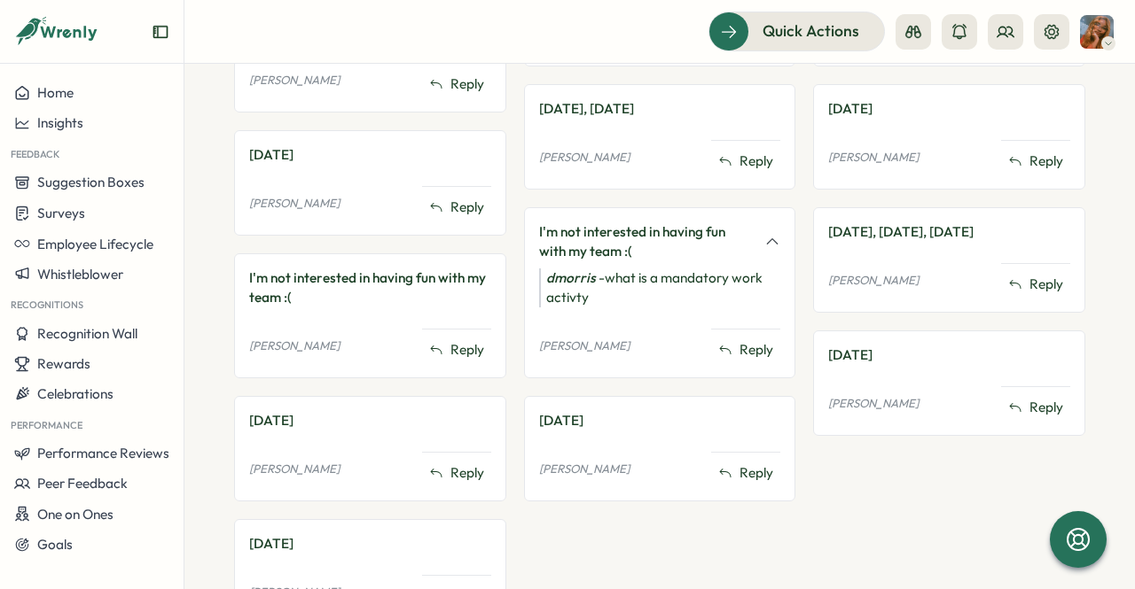
scroll to position [886, 0]
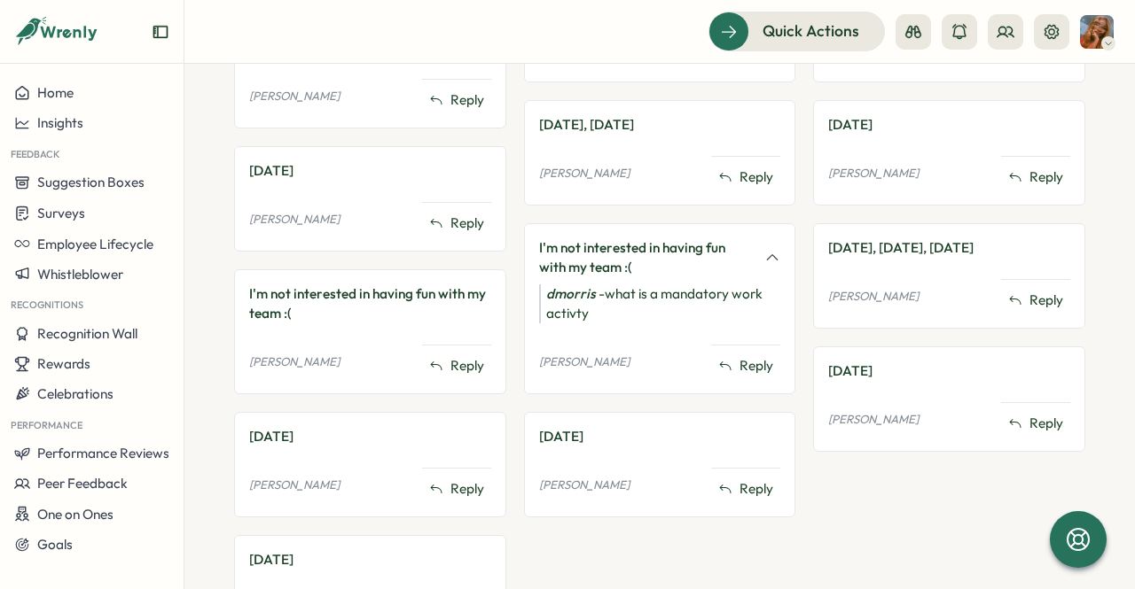
click at [768, 269] on div "I'm not interested in having fun with my team :(" at bounding box center [660, 257] width 242 height 39
click at [768, 251] on icon at bounding box center [772, 258] width 16 height 16
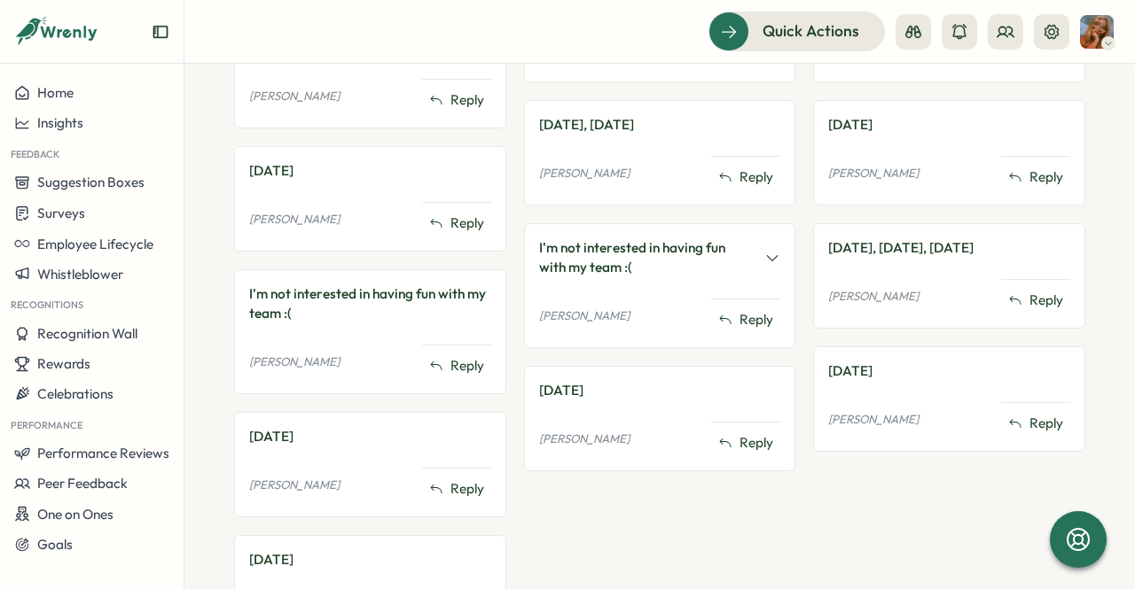
click at [768, 251] on icon at bounding box center [772, 258] width 16 height 16
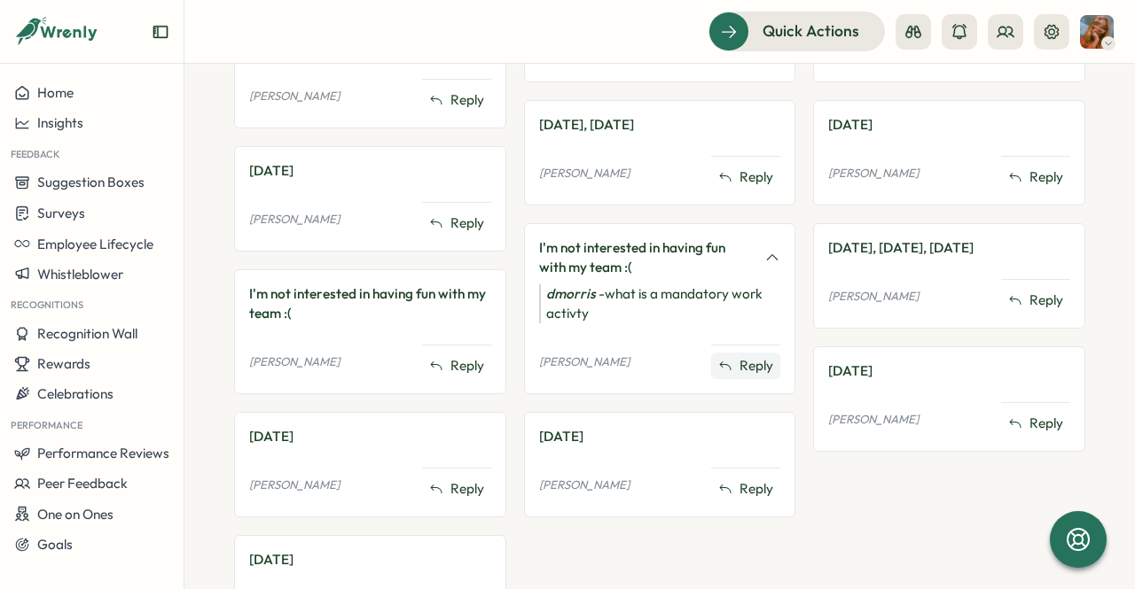
click at [758, 356] on span "Reply" at bounding box center [756, 366] width 34 height 20
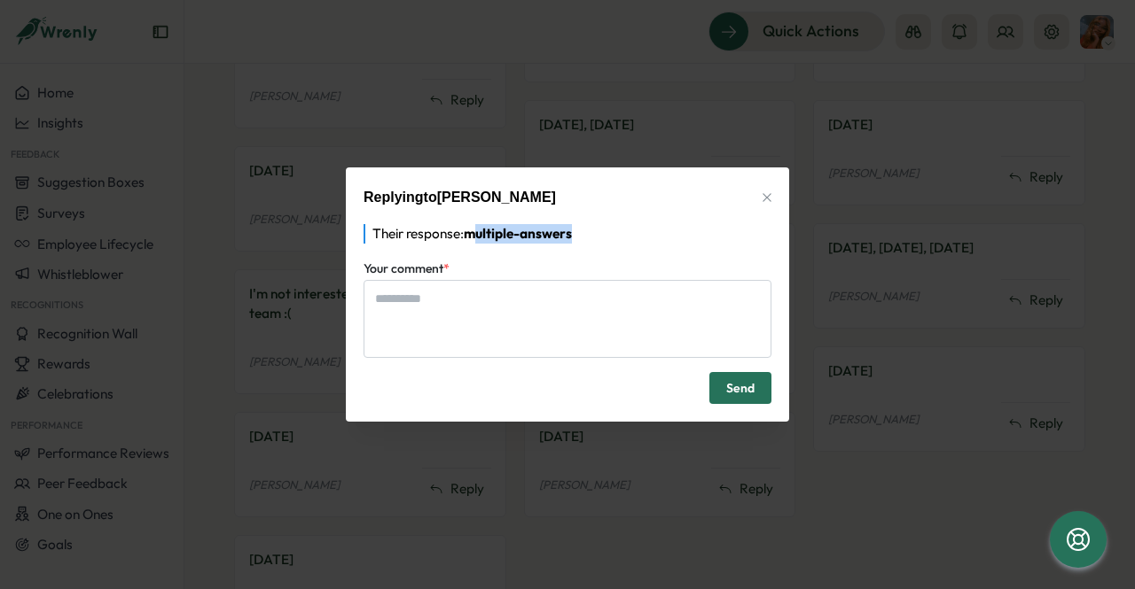
drag, startPoint x: 475, startPoint y: 238, endPoint x: 649, endPoint y: 219, distance: 174.8
click at [649, 219] on div "Replying to [PERSON_NAME] Their response: multiple-answers Your comment * Send" at bounding box center [567, 295] width 443 height 254
click at [759, 203] on button "button" at bounding box center [766, 197] width 25 height 25
type textarea "*"
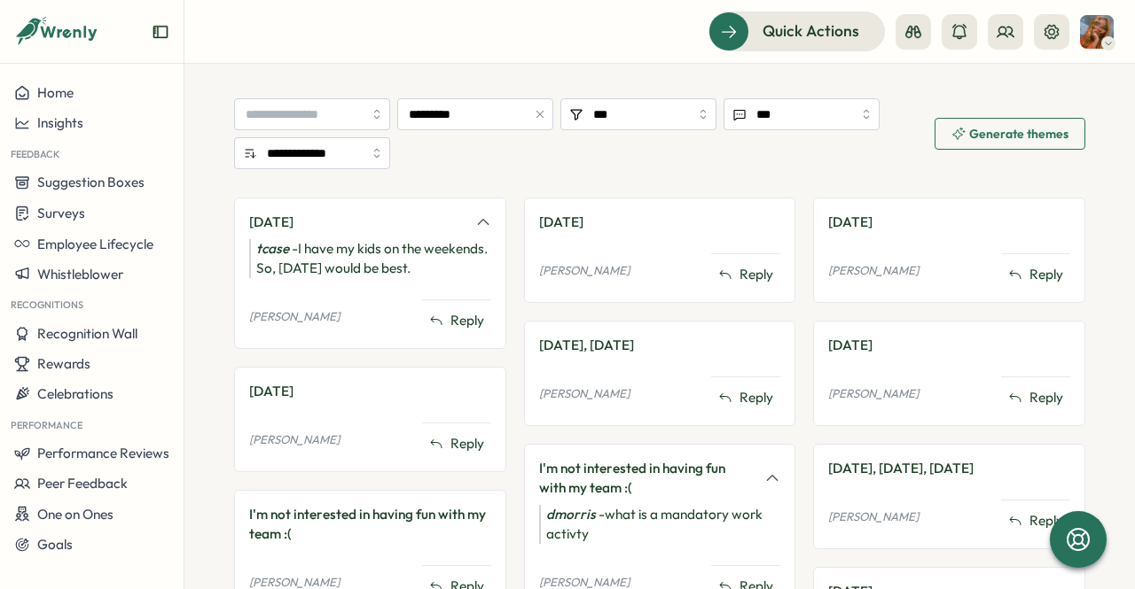
scroll to position [620, 0]
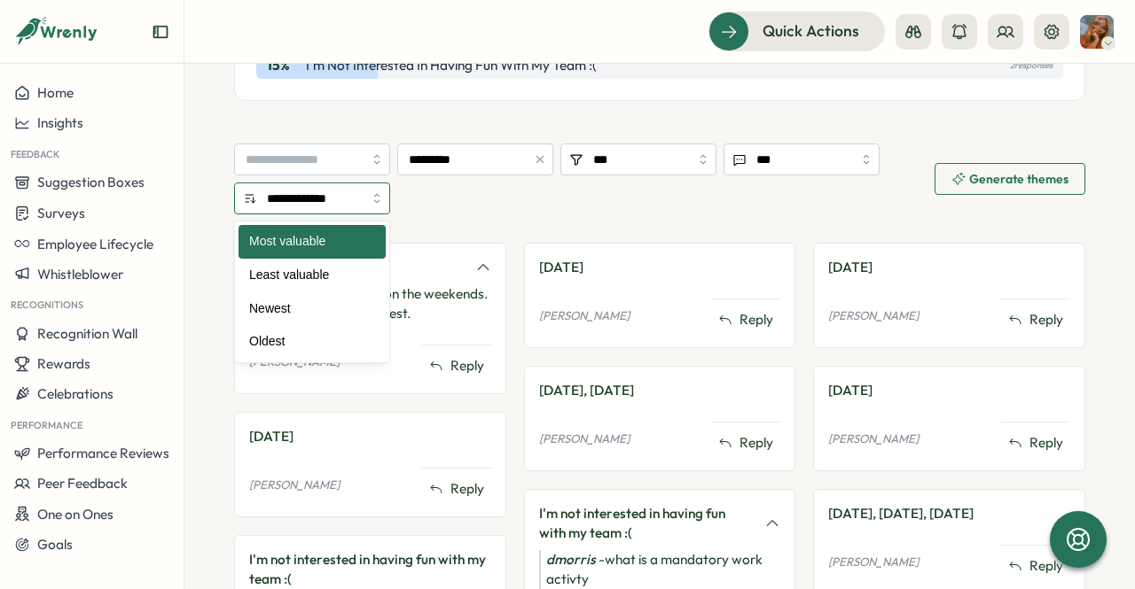
click at [321, 191] on input "**********" at bounding box center [312, 199] width 156 height 32
type input "******"
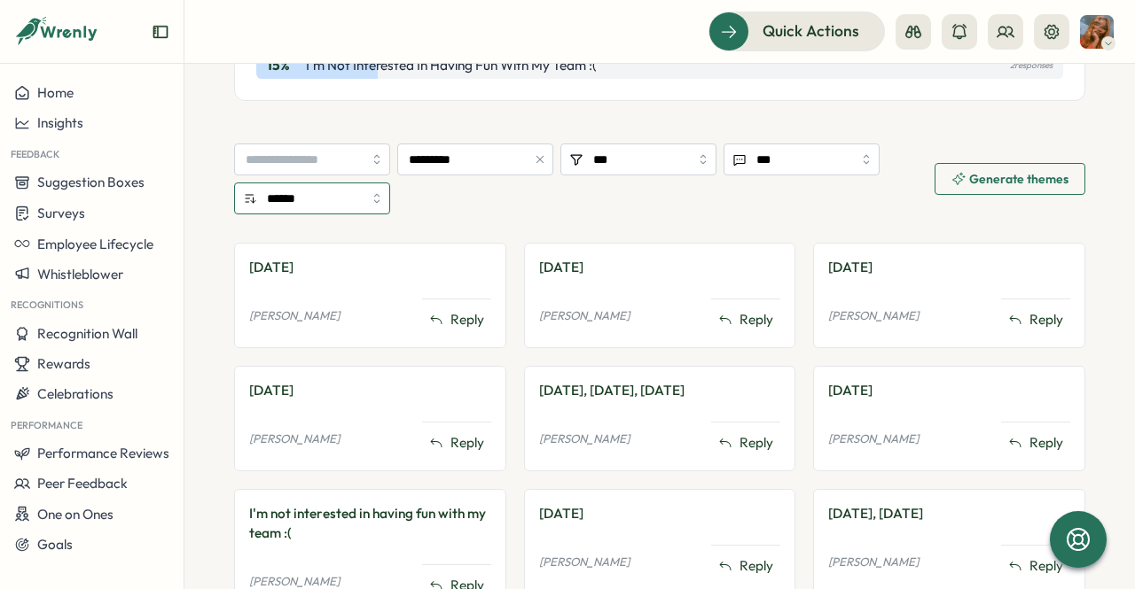
scroll to position [709, 0]
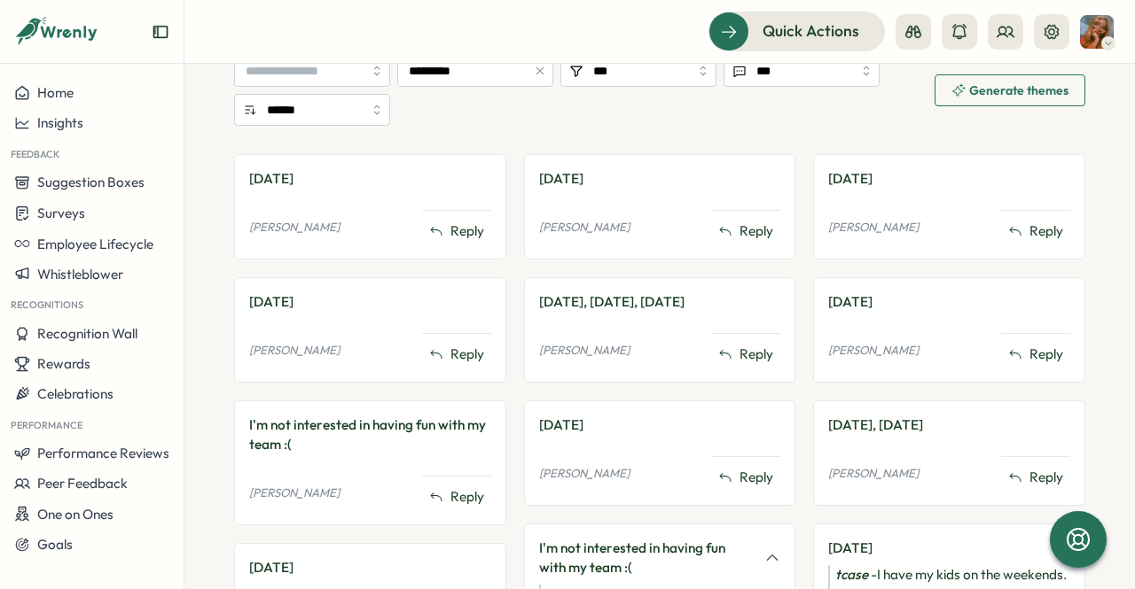
click at [1092, 328] on section "Surveys Insights Survey Insights Live Non-anonymous responses Mandatory to answ…" at bounding box center [659, 327] width 950 height 526
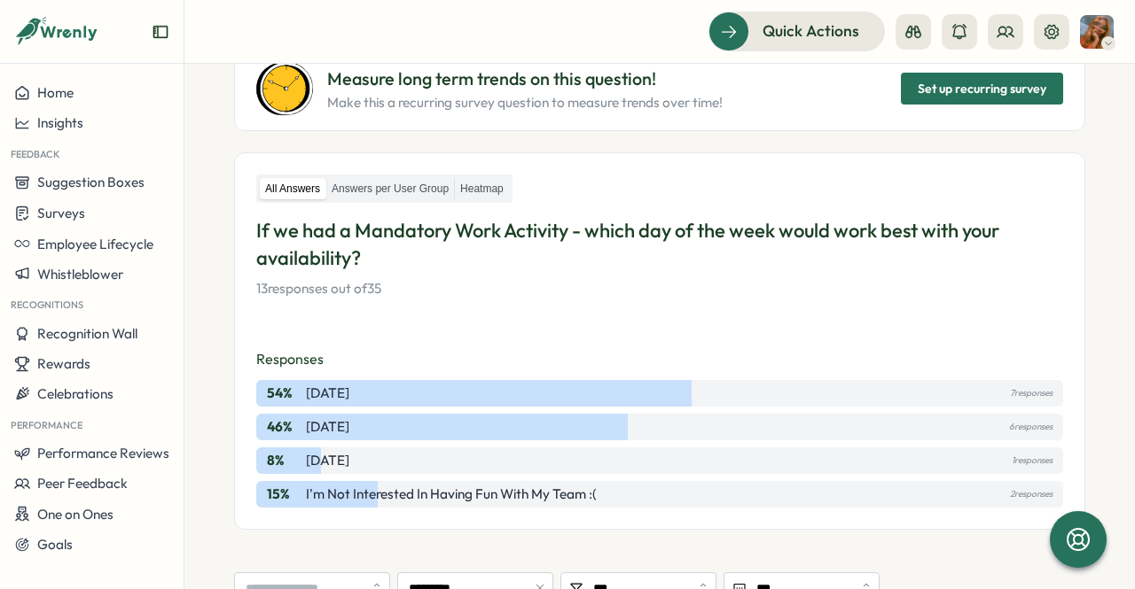
scroll to position [60, 0]
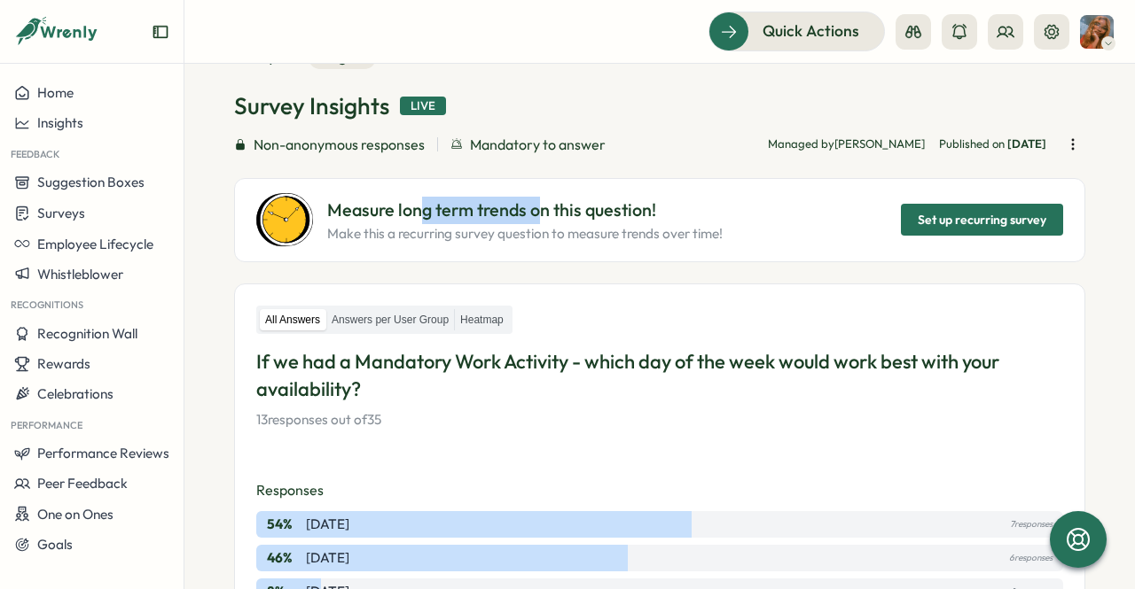
drag, startPoint x: 422, startPoint y: 212, endPoint x: 546, endPoint y: 212, distance: 124.1
click at [546, 212] on p "Measure long term trends on this question!" at bounding box center [524, 210] width 395 height 27
click at [558, 214] on p "Measure long term trends on this question!" at bounding box center [524, 210] width 395 height 27
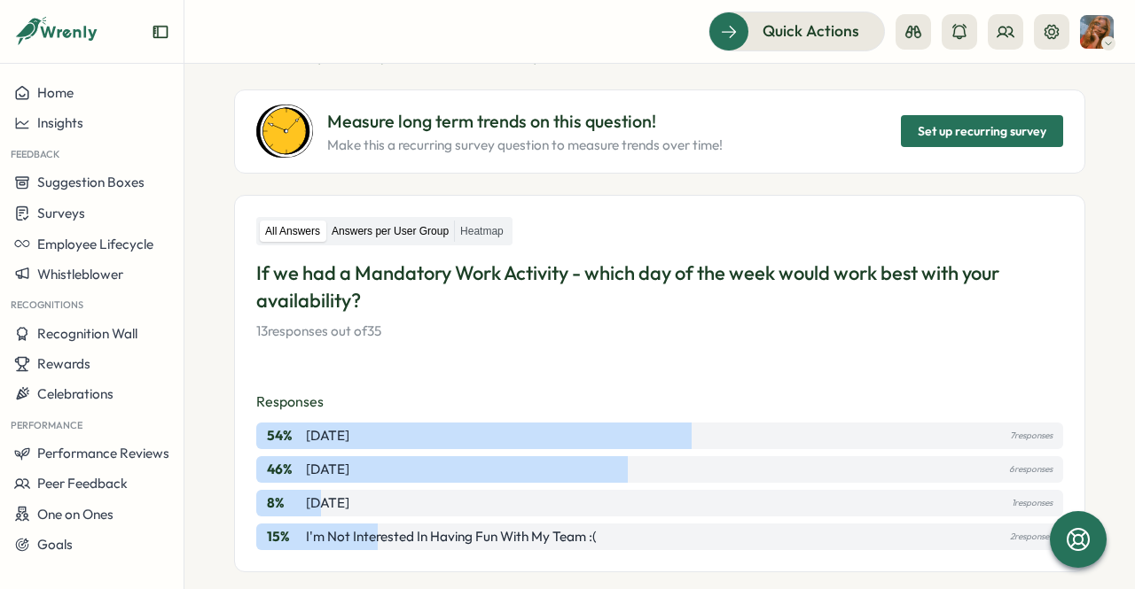
click at [383, 227] on label "Answers per User Group" at bounding box center [390, 232] width 128 height 22
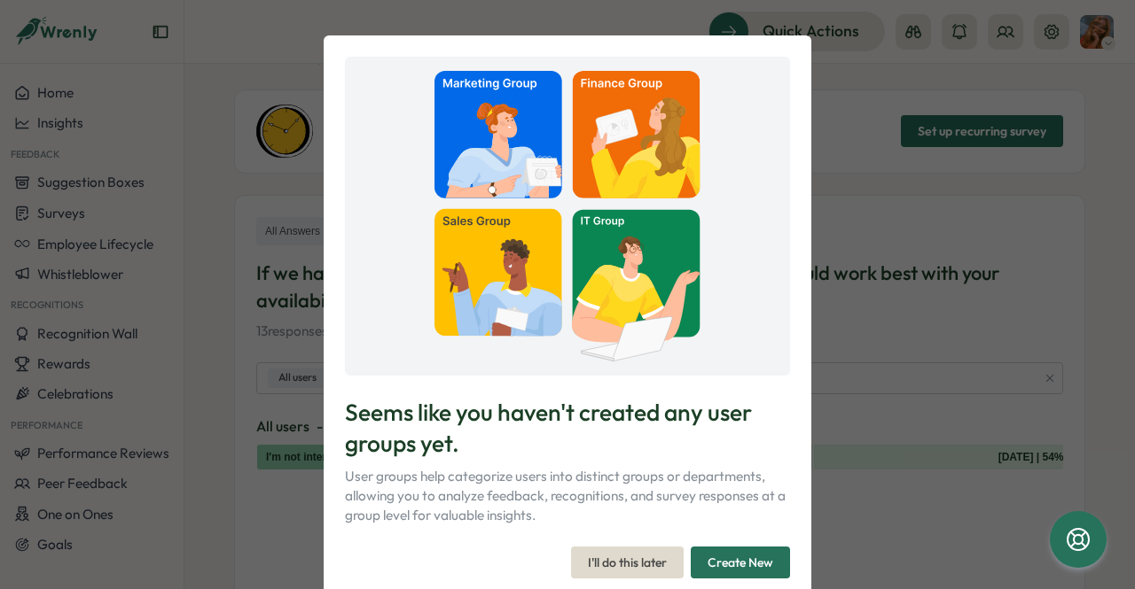
click at [640, 566] on span "I'll do this later" at bounding box center [627, 563] width 79 height 30
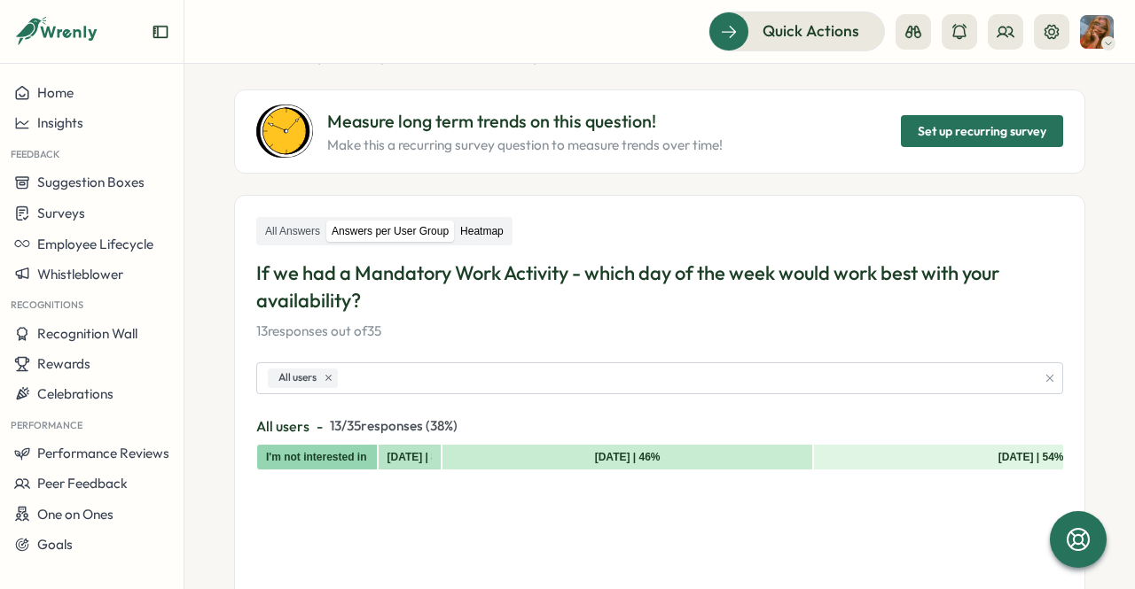
click at [489, 238] on label "Heatmap" at bounding box center [482, 232] width 54 height 22
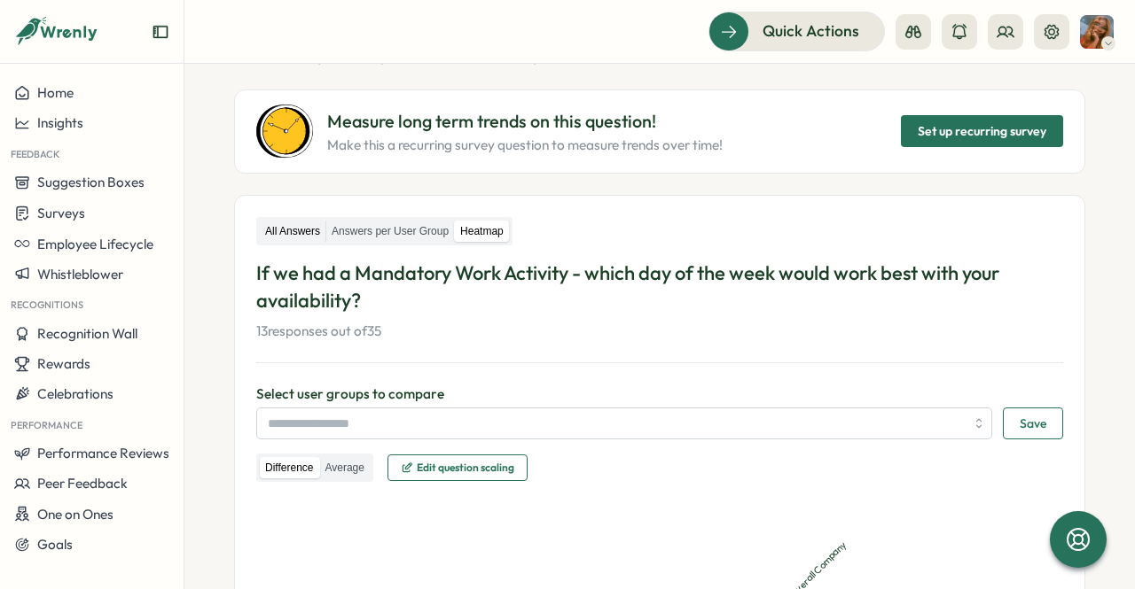
click at [300, 230] on label "All Answers" at bounding box center [293, 232] width 66 height 22
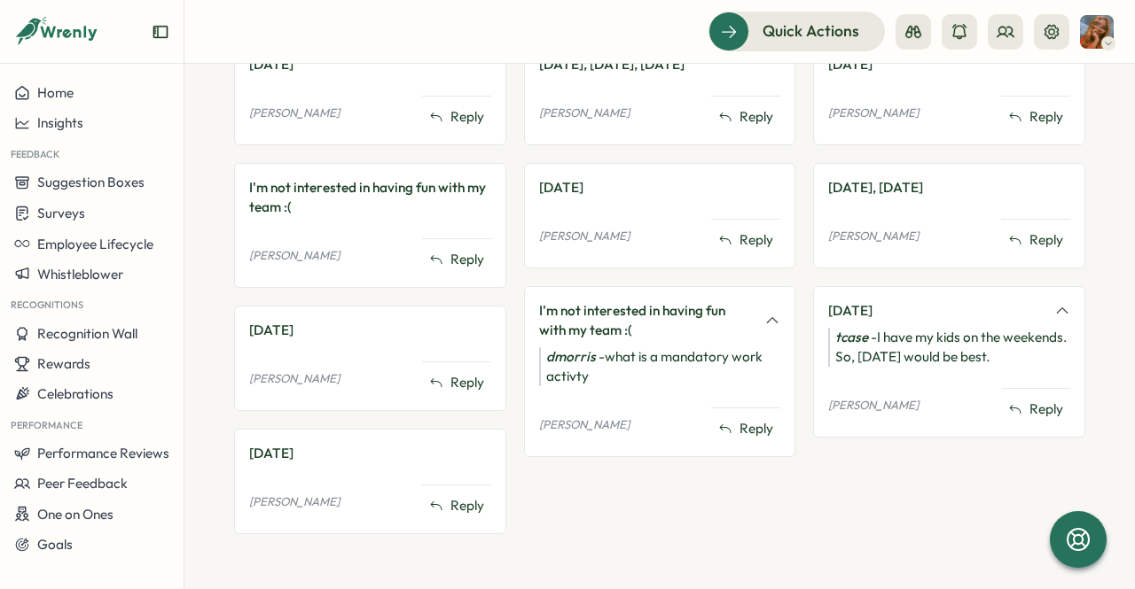
scroll to position [415, 0]
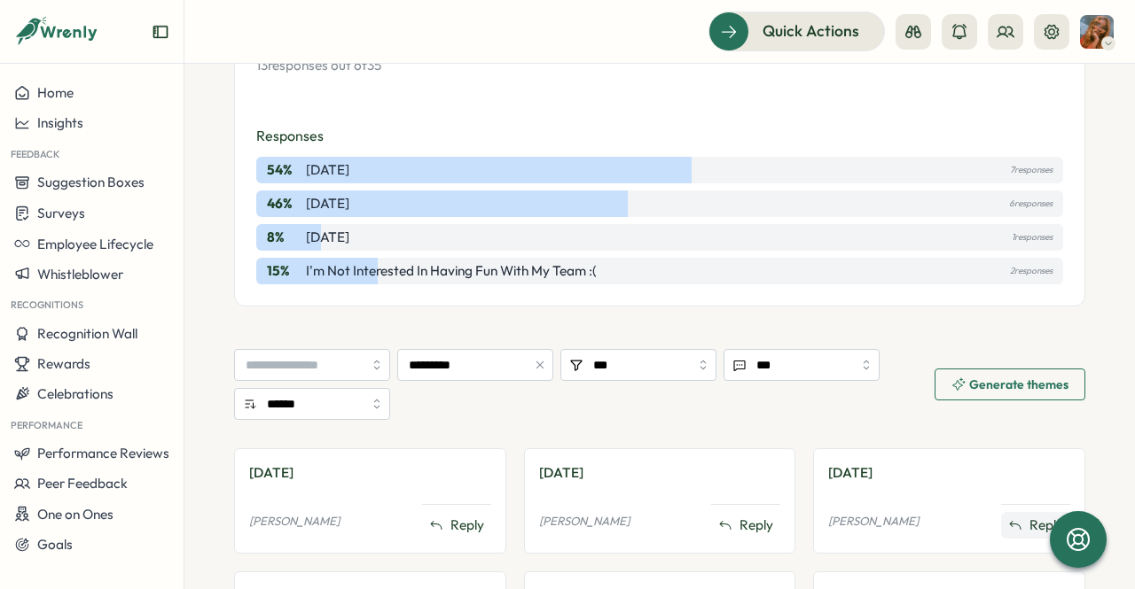
click at [1023, 512] on button "Reply" at bounding box center [1035, 525] width 69 height 27
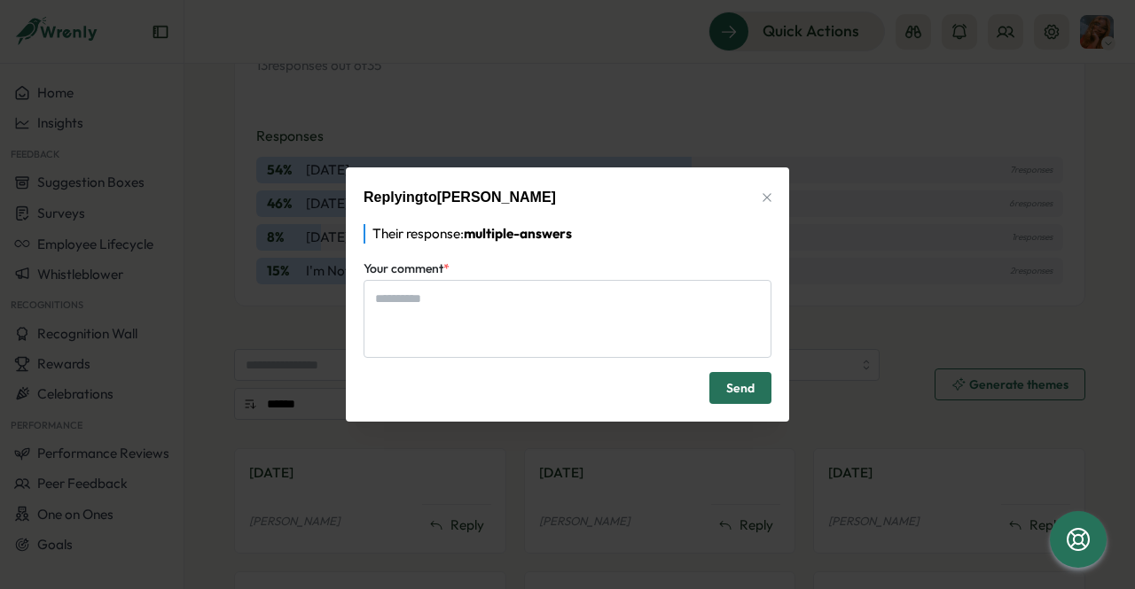
click at [764, 192] on icon "button" at bounding box center [767, 198] width 14 height 14
type textarea "*"
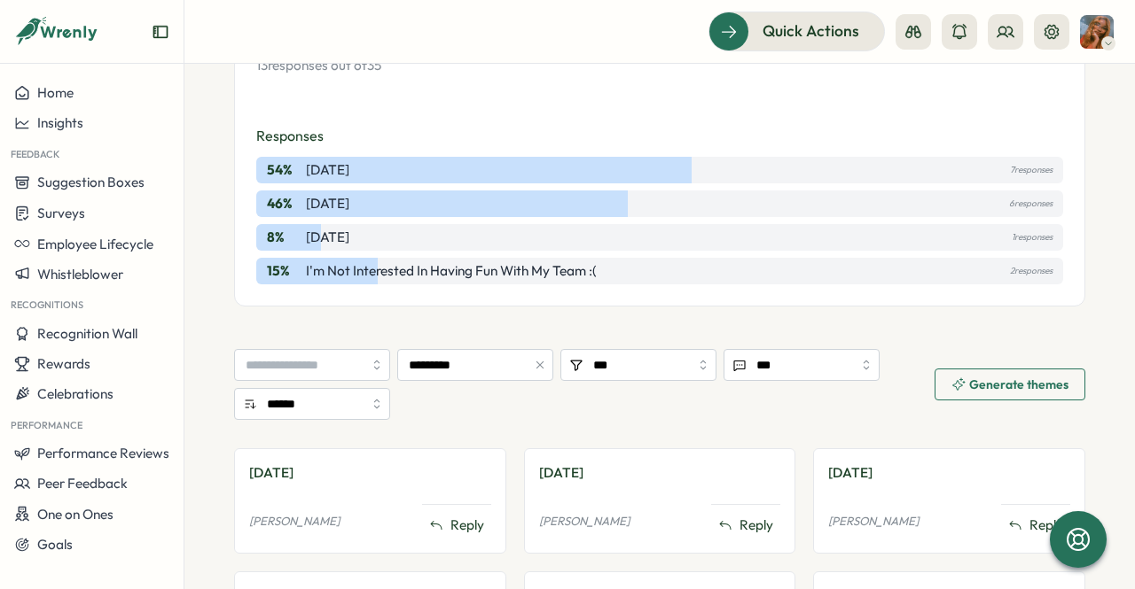
click at [1011, 378] on span "Generate themes" at bounding box center [1018, 384] width 99 height 12
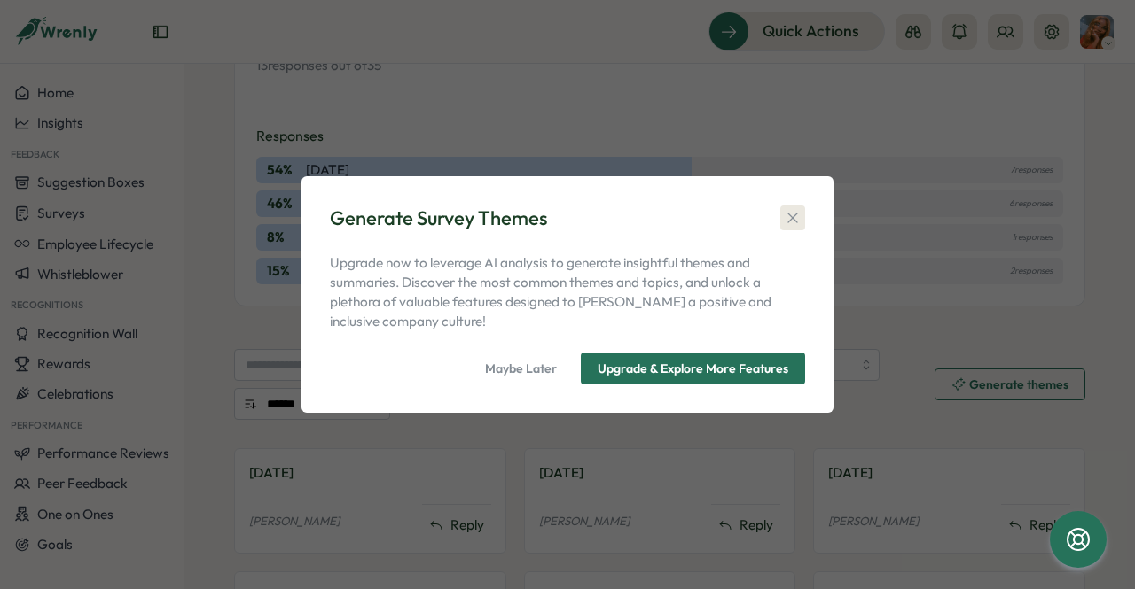
click at [801, 209] on button "button" at bounding box center [792, 218] width 25 height 25
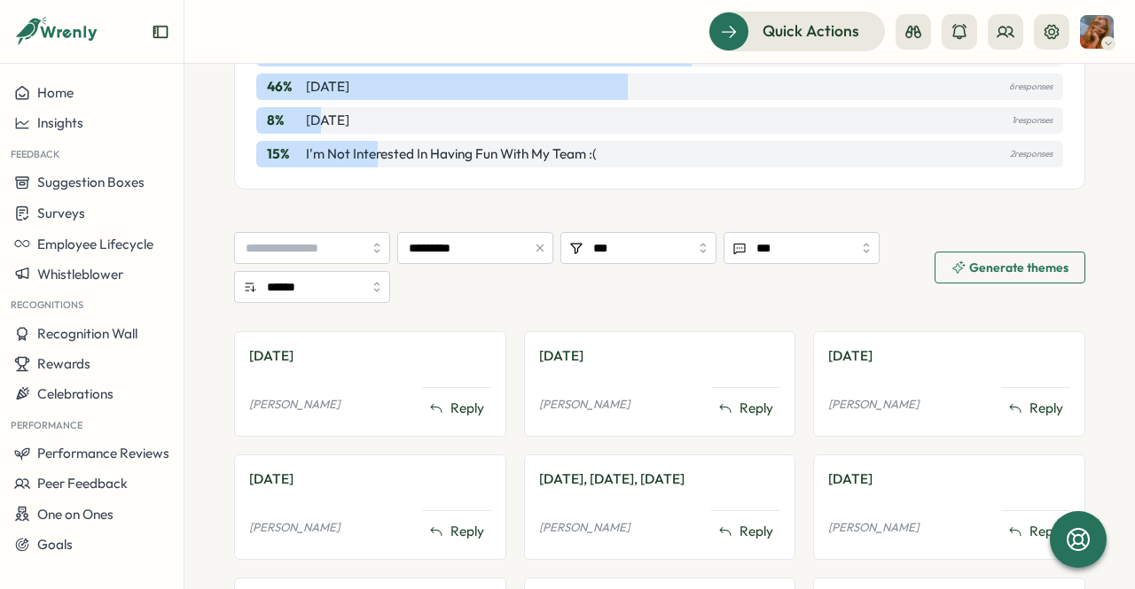
scroll to position [326, 0]
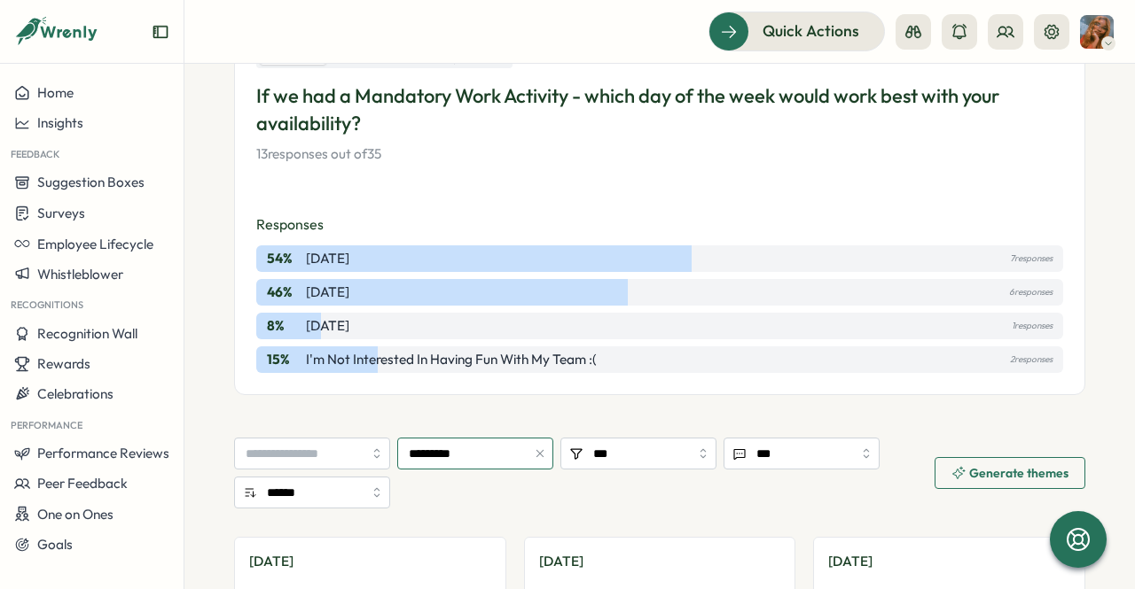
click at [459, 451] on input "*********" at bounding box center [475, 454] width 156 height 32
click at [1095, 332] on section "Surveys Insights Survey Insights Live Non-anonymous responses Mandatory to answ…" at bounding box center [659, 327] width 950 height 526
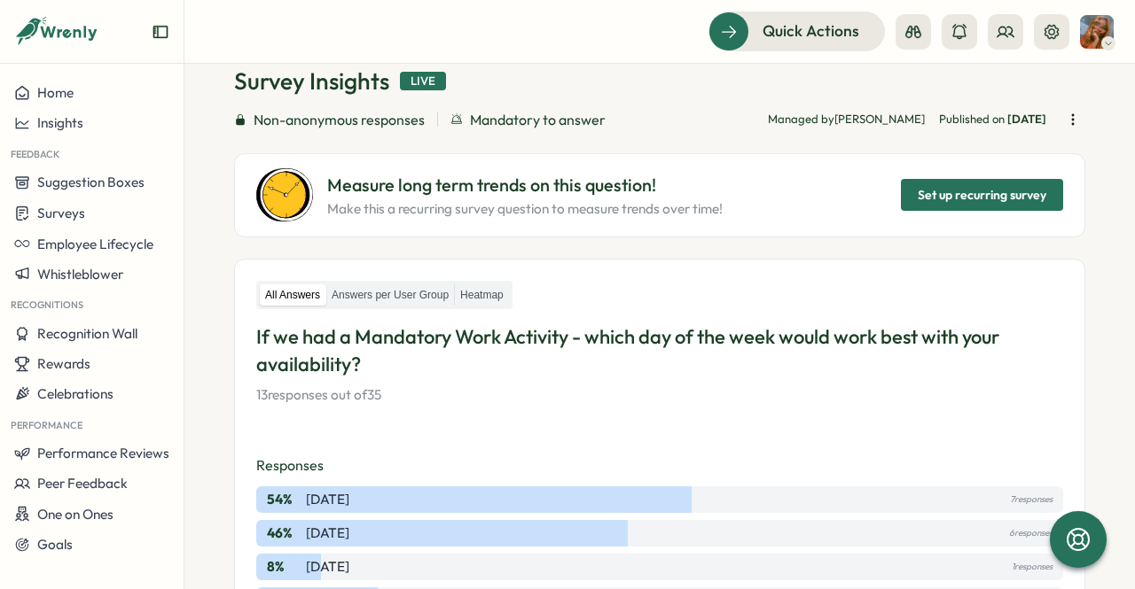
scroll to position [60, 0]
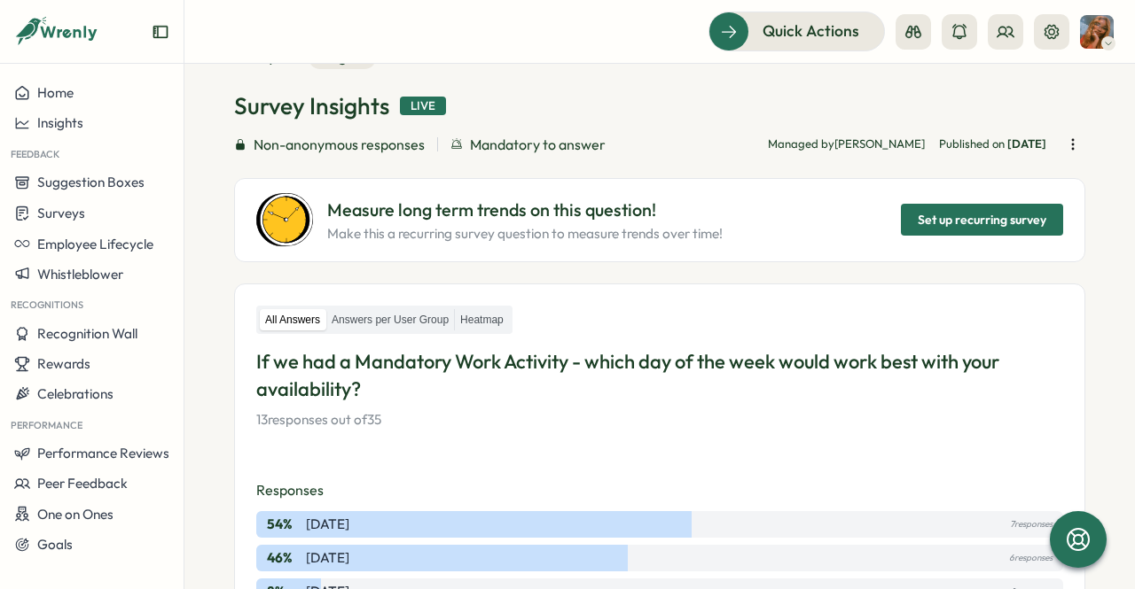
click at [1067, 149] on button "button" at bounding box center [1072, 144] width 25 height 25
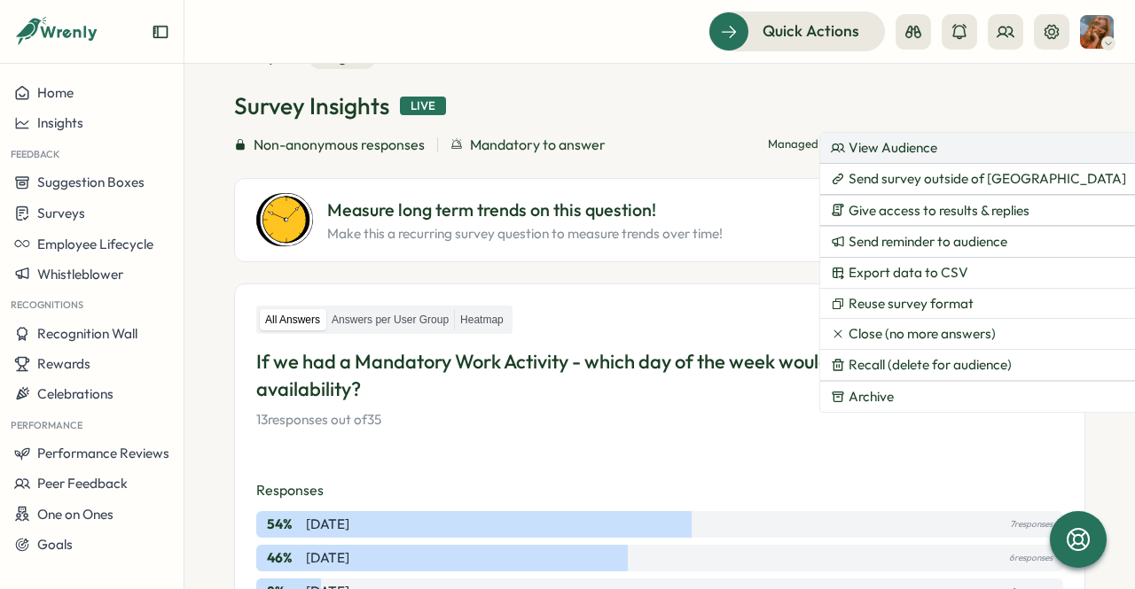
click at [948, 148] on button "View Audience" at bounding box center [978, 148] width 316 height 30
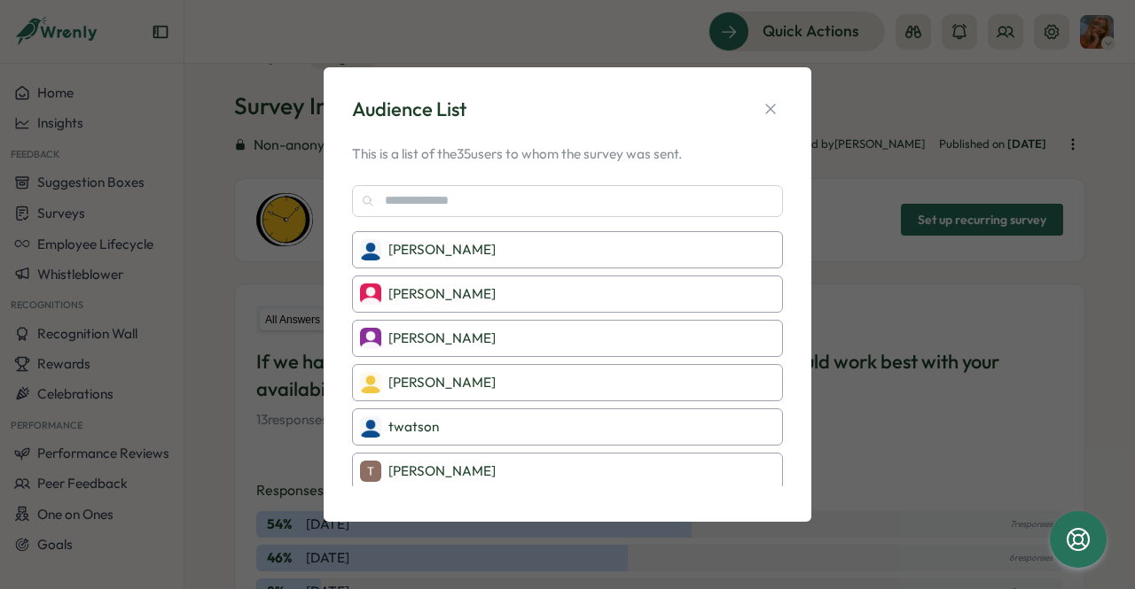
scroll to position [1268, 0]
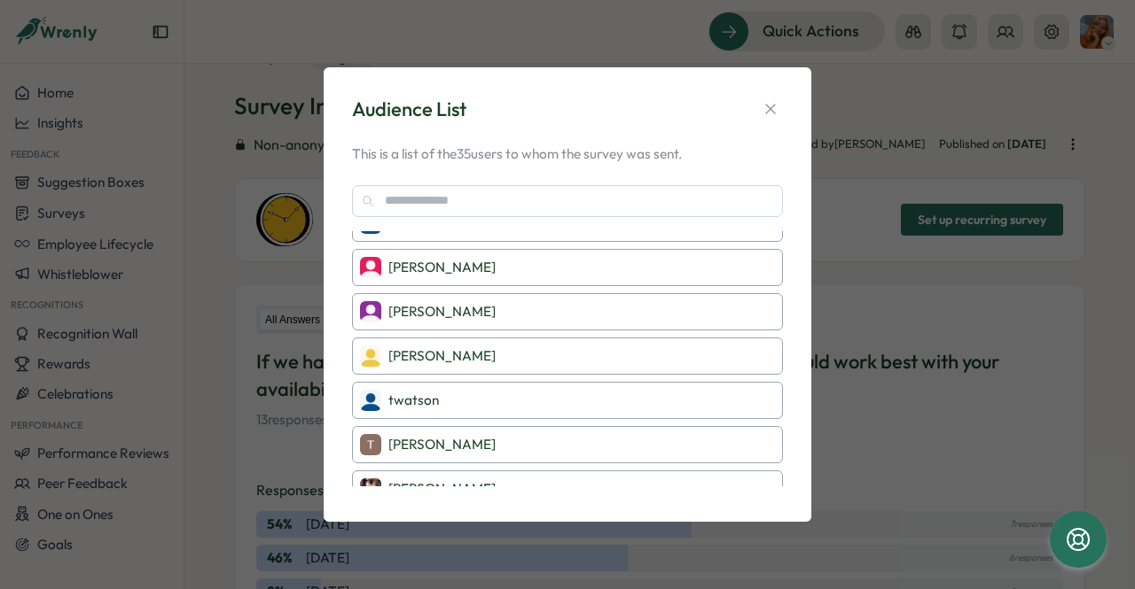
click at [1080, 138] on div "Audience List This is a list of the 35 users to whom the survey was sent. [PERS…" at bounding box center [567, 294] width 1135 height 589
click at [770, 107] on icon "button" at bounding box center [770, 109] width 18 height 18
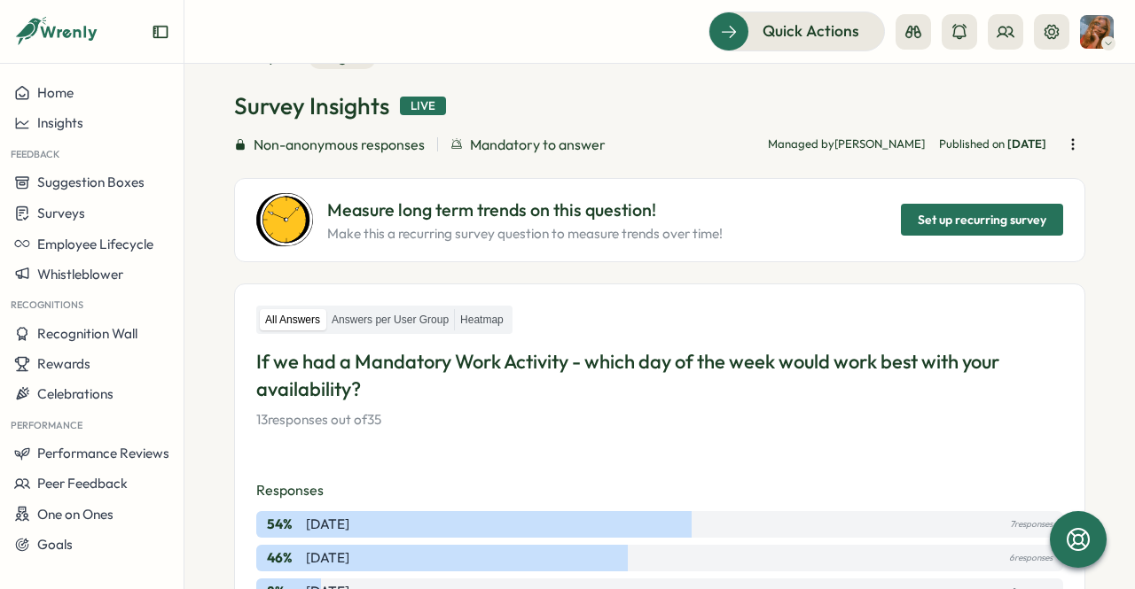
click at [1073, 135] on button "button" at bounding box center [1072, 144] width 25 height 25
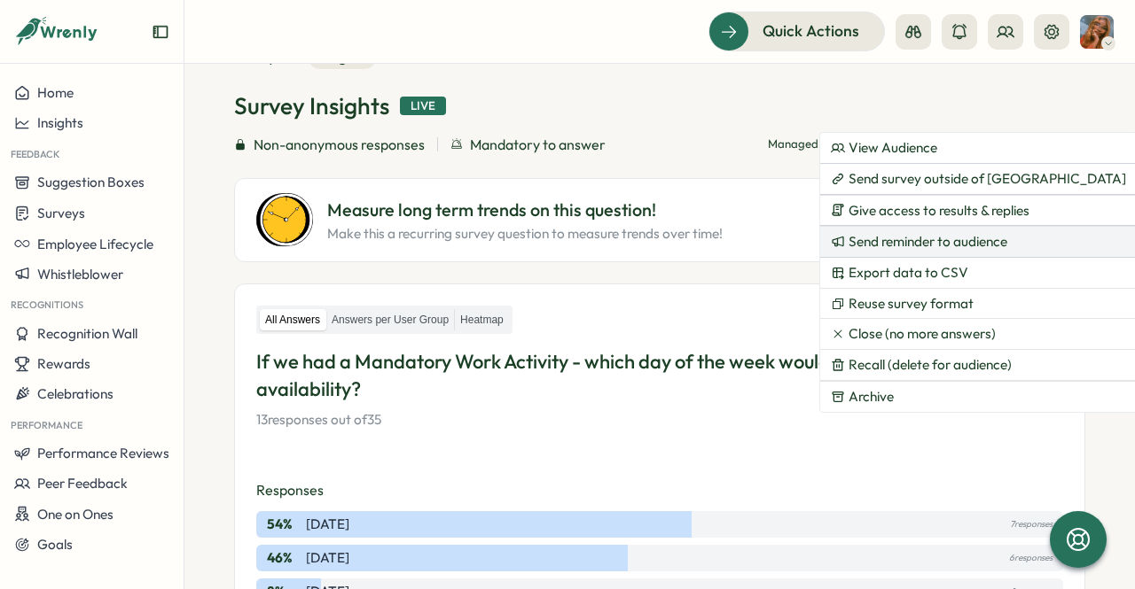
click at [987, 234] on span "Send reminder to audience" at bounding box center [927, 242] width 159 height 16
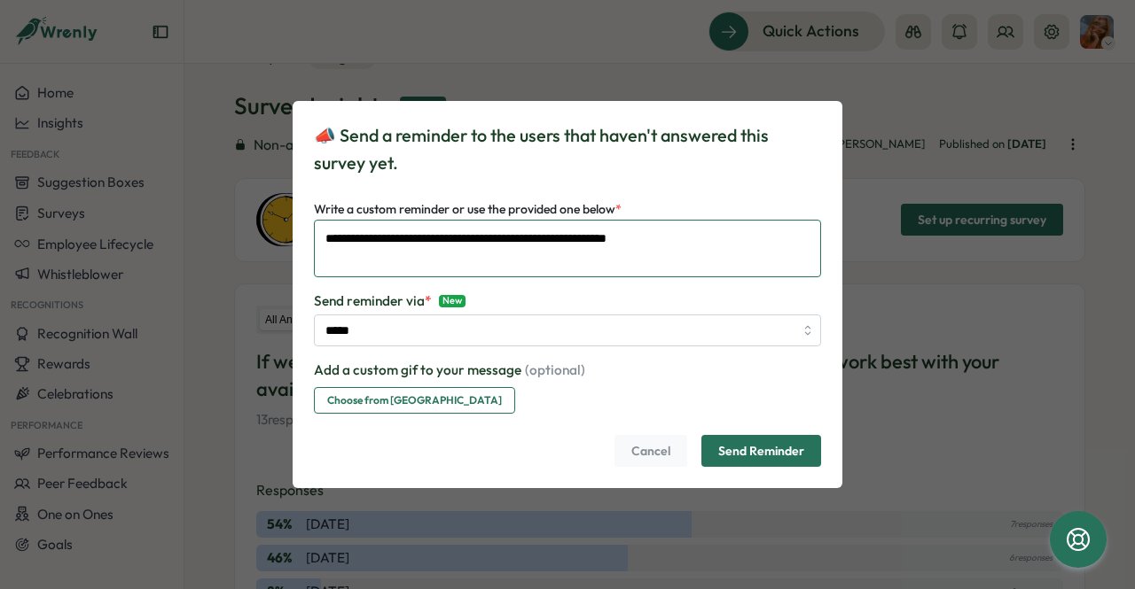
click at [713, 242] on textarea "**********" at bounding box center [567, 249] width 507 height 58
drag, startPoint x: 700, startPoint y: 240, endPoint x: 0, endPoint y: 193, distance: 701.8
click at [0, 193] on div "**********" at bounding box center [567, 294] width 1135 height 589
type textarea "**********"
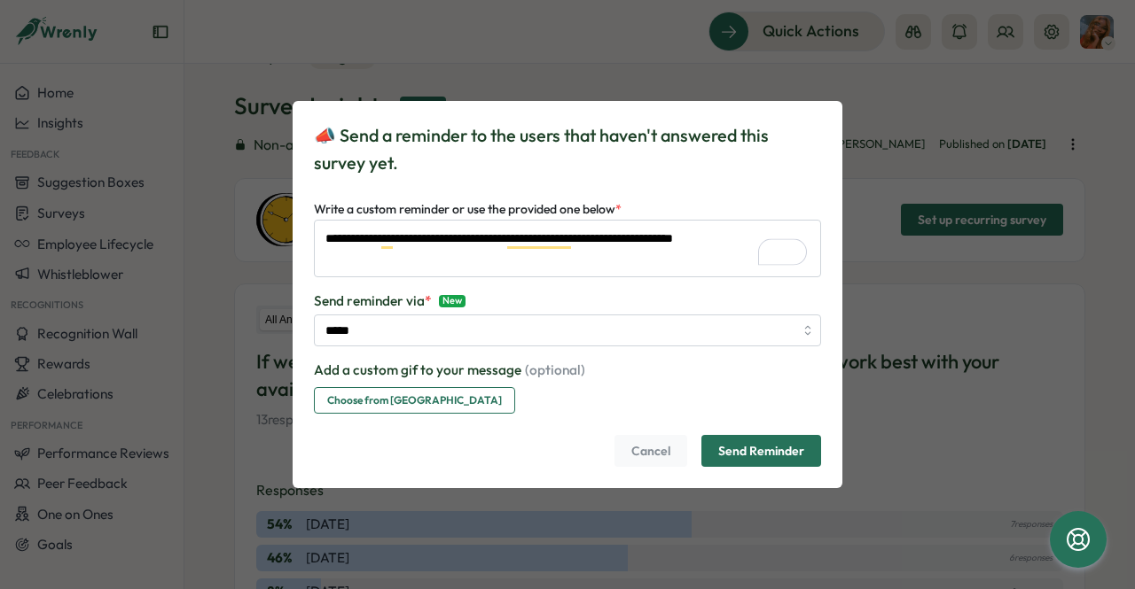
click at [427, 347] on div "**********" at bounding box center [567, 307] width 507 height 216
click at [426, 304] on span "*" at bounding box center [428, 301] width 7 height 17
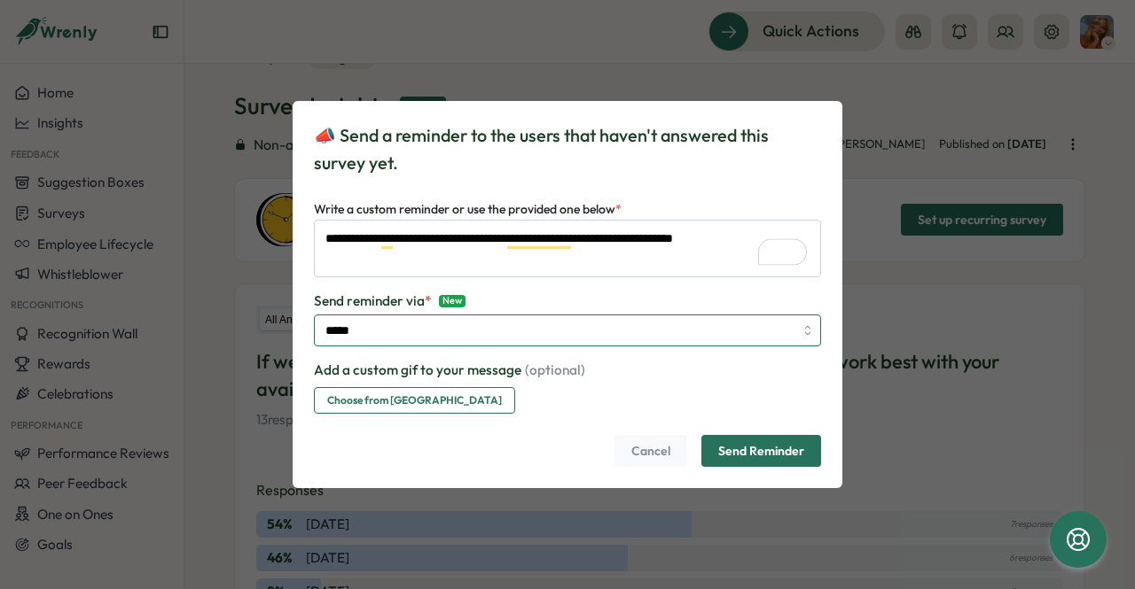
click at [424, 328] on input "*****" at bounding box center [567, 331] width 507 height 32
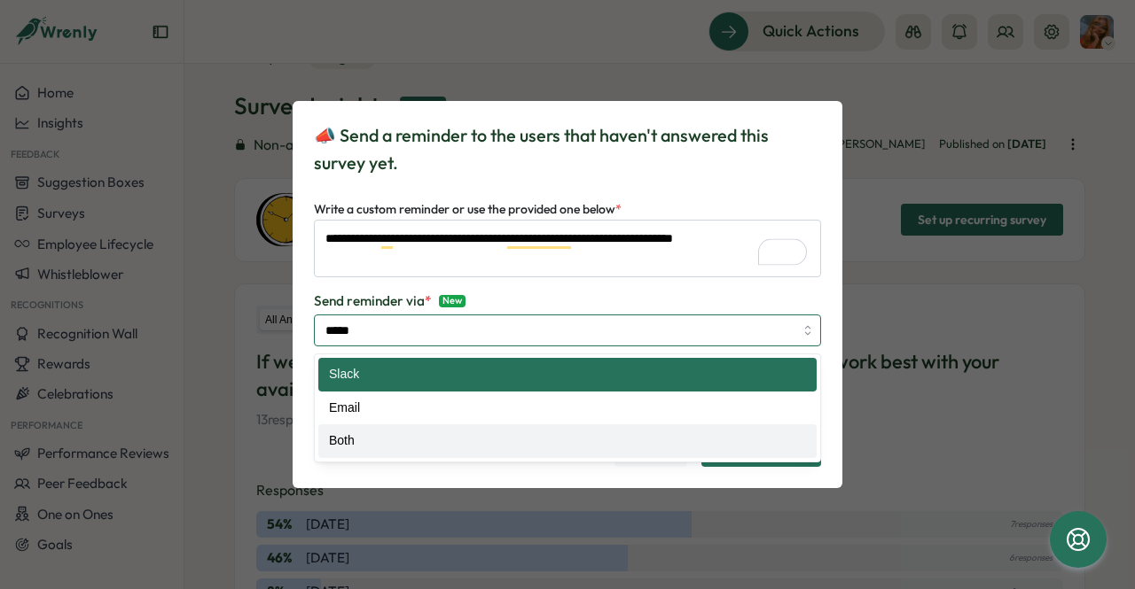
type input "****"
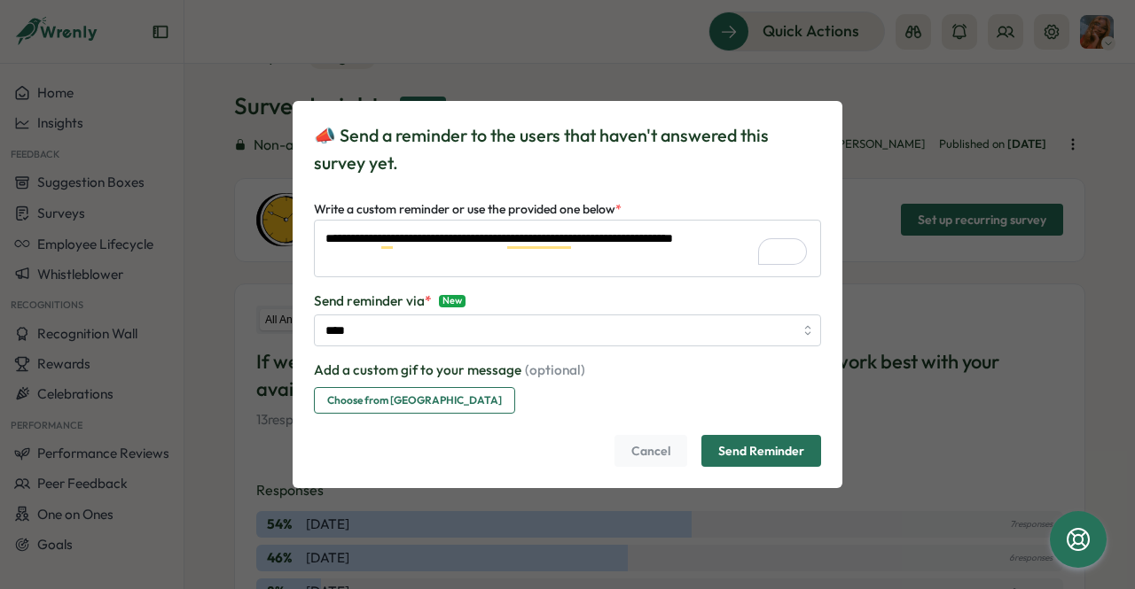
click at [401, 394] on span "Choose from [GEOGRAPHIC_DATA]" at bounding box center [414, 400] width 175 height 25
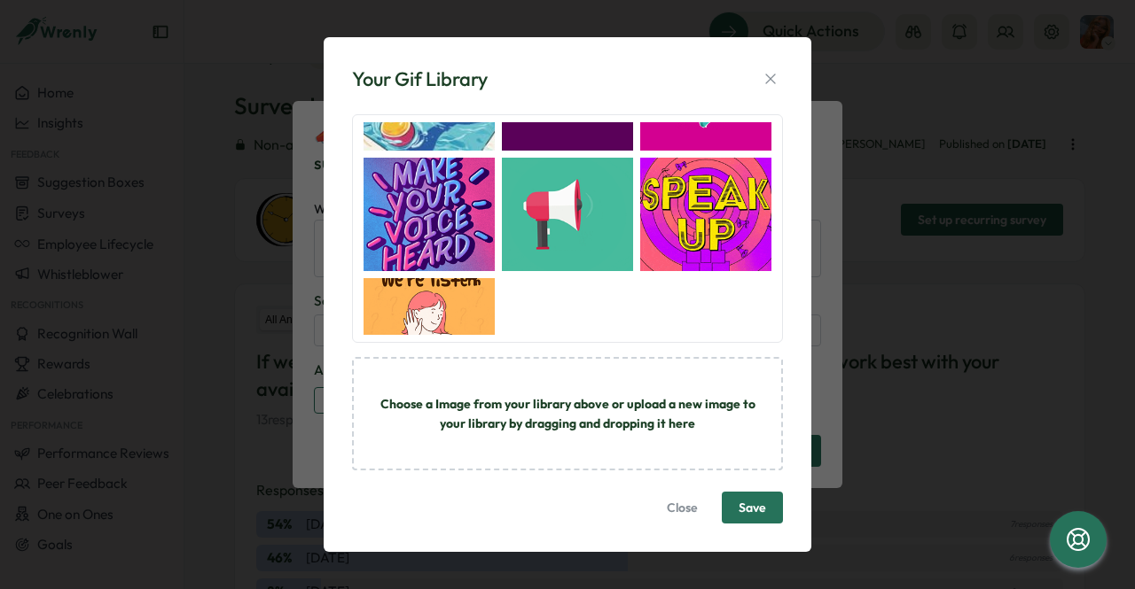
scroll to position [149, 0]
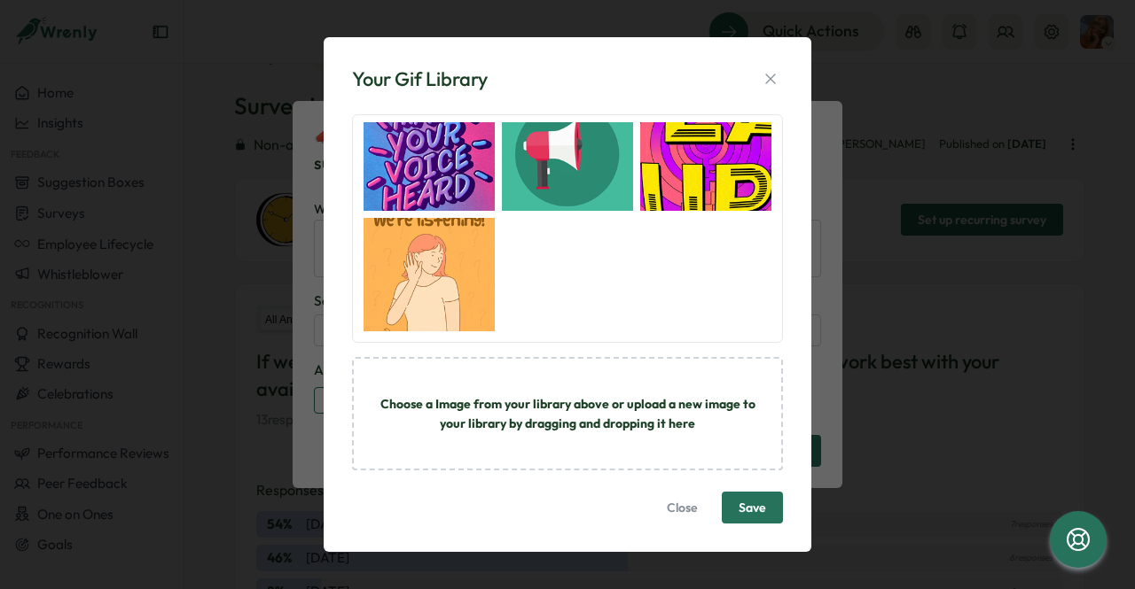
click at [432, 264] on img "button" at bounding box center [428, 274] width 131 height 113
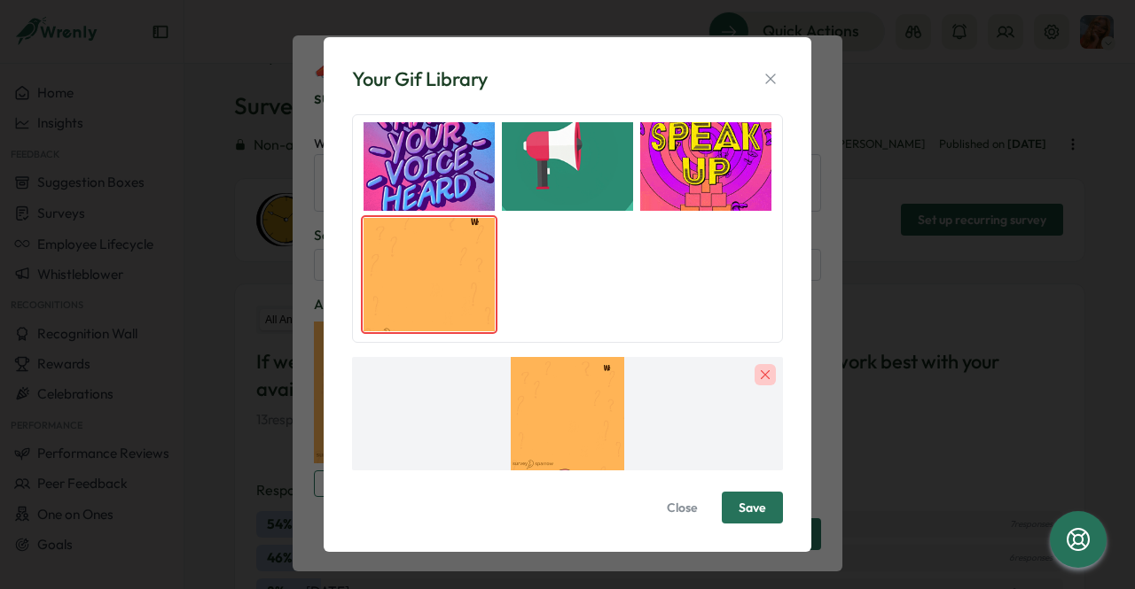
click at [763, 511] on span "Save" at bounding box center [751, 508] width 27 height 12
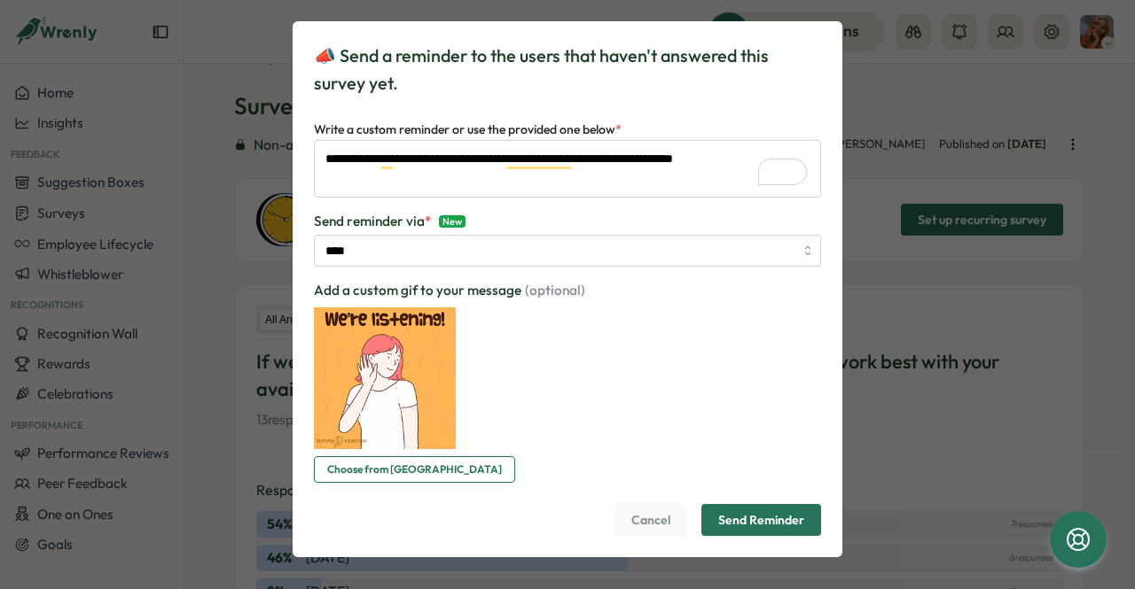
scroll to position [18, 0]
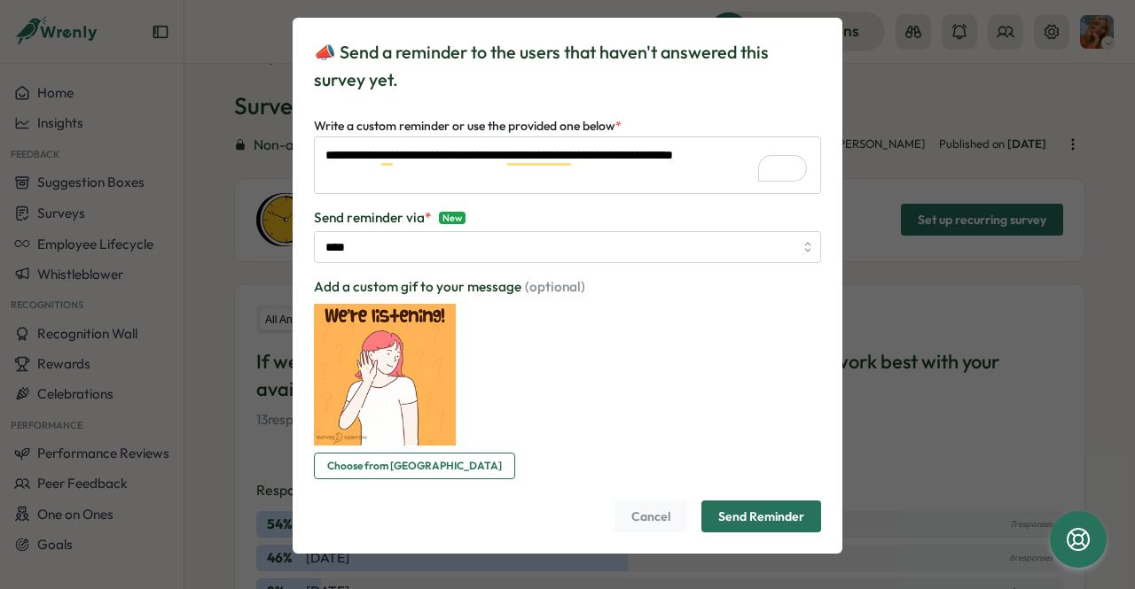
click at [750, 513] on span "Send Reminder" at bounding box center [761, 517] width 86 height 30
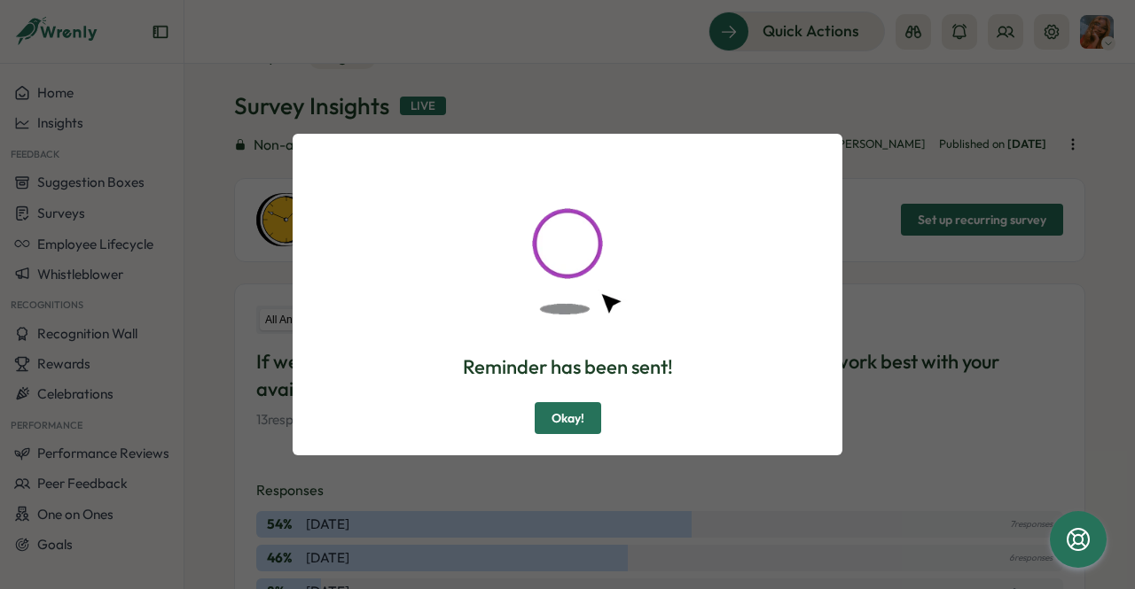
scroll to position [0, 0]
click at [585, 435] on div "Reminder has been sent! Okay!" at bounding box center [568, 295] width 550 height 322
click at [573, 428] on span "Okay!" at bounding box center [567, 418] width 33 height 30
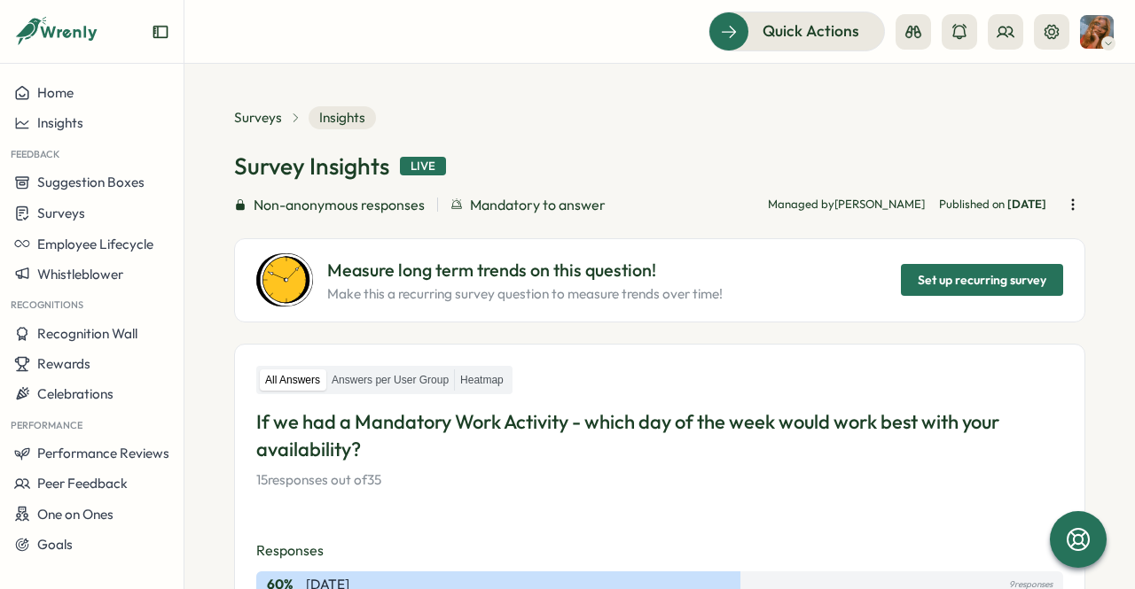
click at [1060, 202] on button "button" at bounding box center [1072, 204] width 25 height 25
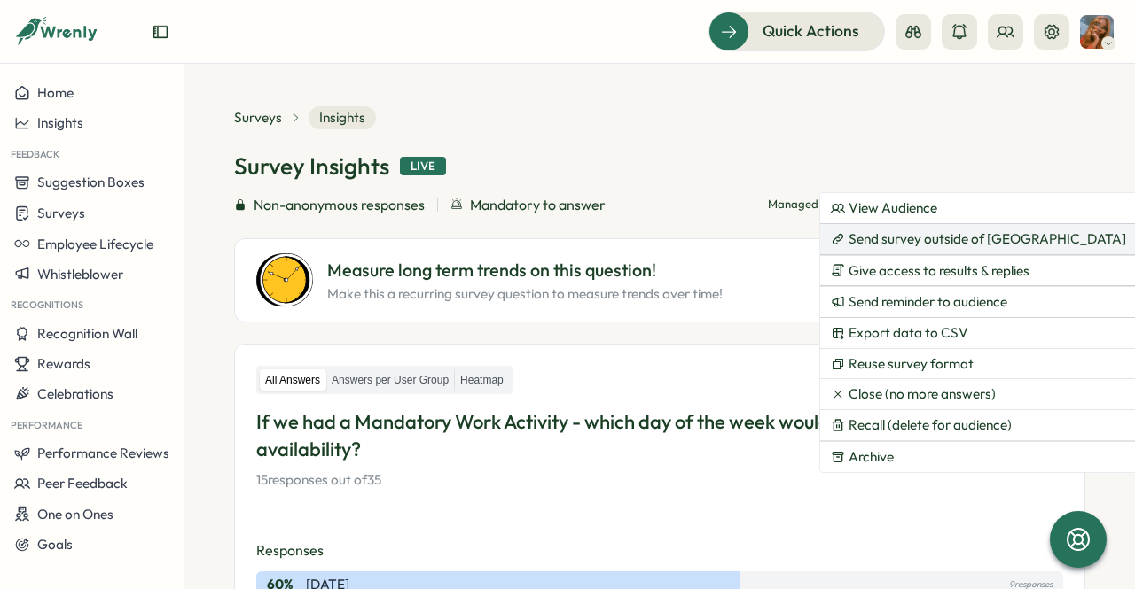
click at [1007, 231] on span "Send survey outside of [GEOGRAPHIC_DATA]" at bounding box center [986, 239] width 277 height 16
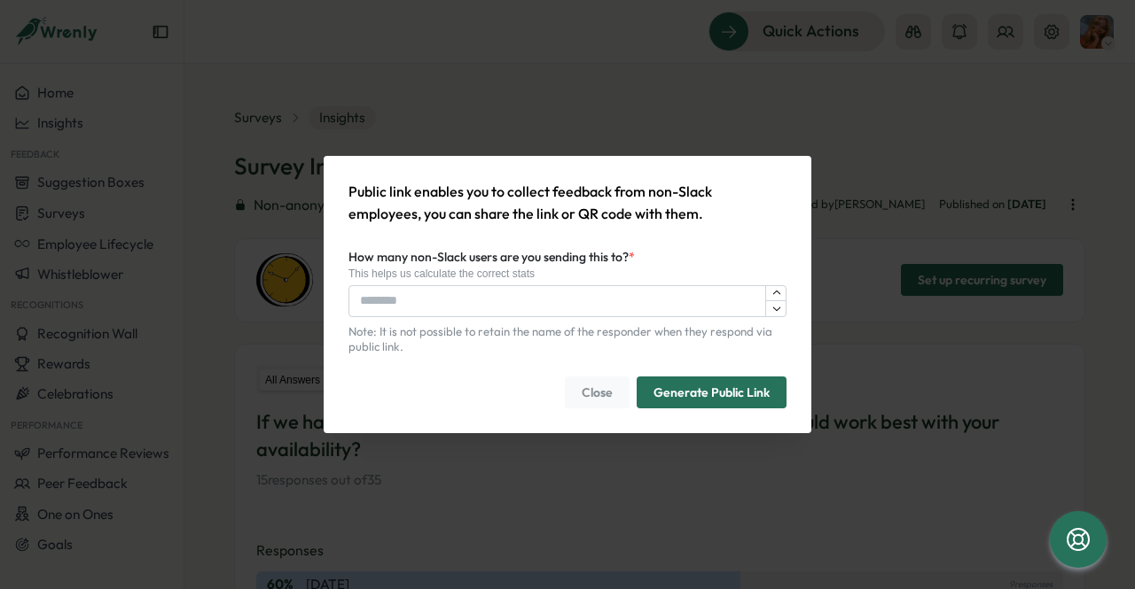
click at [509, 301] on input "How many non-Slack users are you sending this to? *" at bounding box center [567, 301] width 438 height 32
click at [587, 402] on span "Close" at bounding box center [596, 393] width 31 height 30
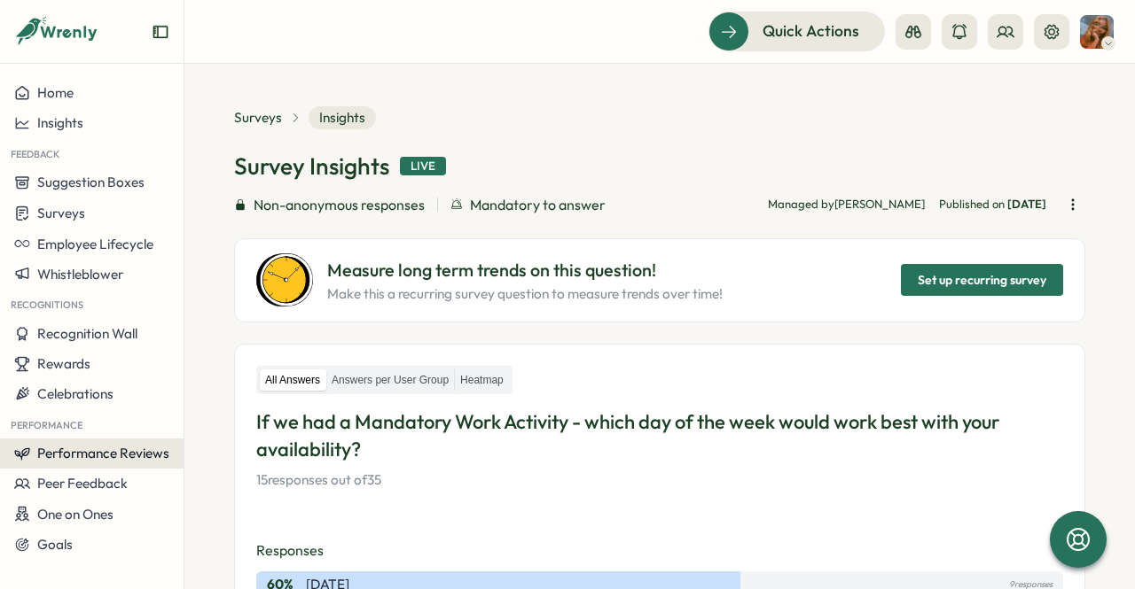
click at [152, 448] on span "Performance Reviews" at bounding box center [103, 453] width 132 height 17
